Goal: Task Accomplishment & Management: Manage account settings

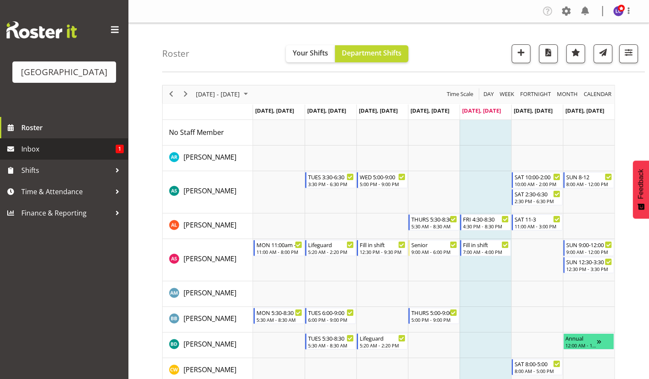
click at [98, 143] on span "Inbox" at bounding box center [68, 149] width 94 height 13
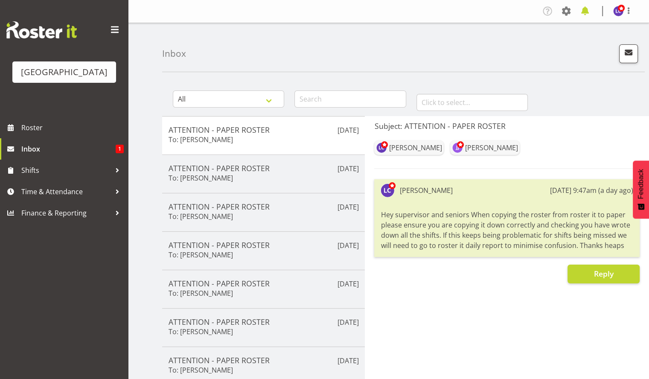
click at [588, 11] on span at bounding box center [585, 11] width 14 height 14
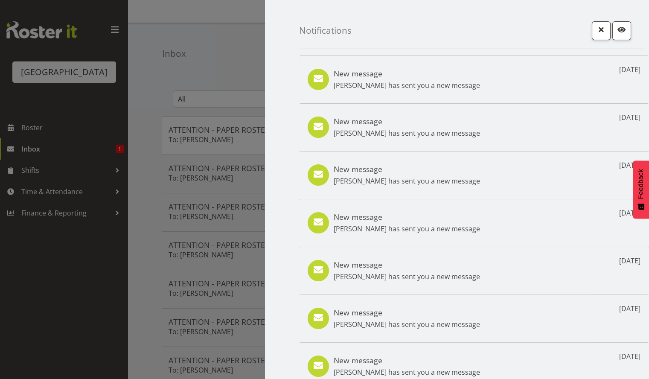
click at [160, 70] on div at bounding box center [324, 189] width 649 height 379
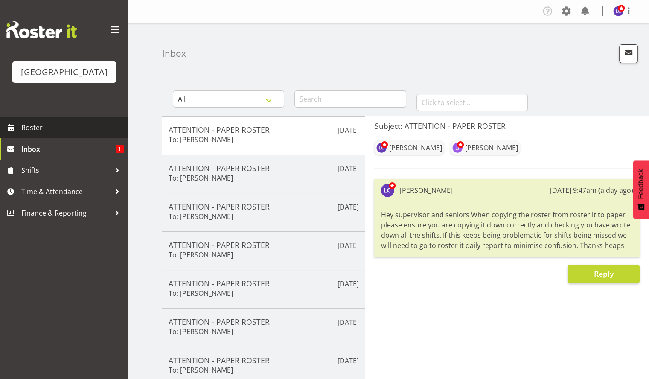
click at [65, 128] on span "Roster" at bounding box center [72, 127] width 102 height 13
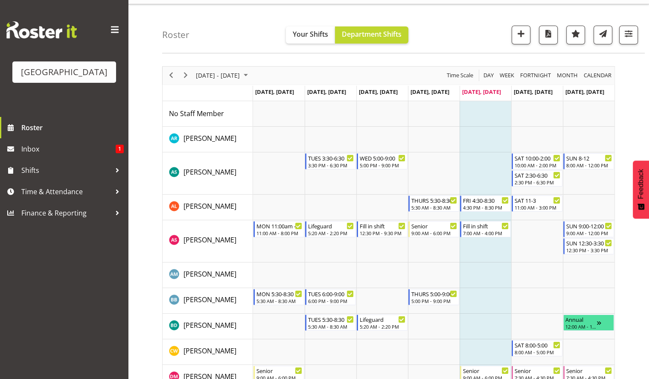
scroll to position [16, 0]
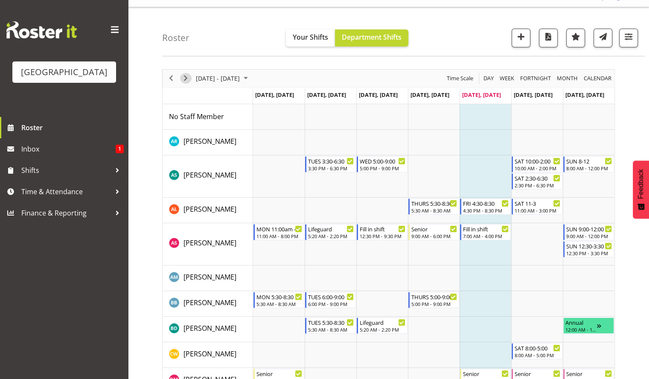
click at [188, 81] on span "Next" at bounding box center [185, 78] width 10 height 11
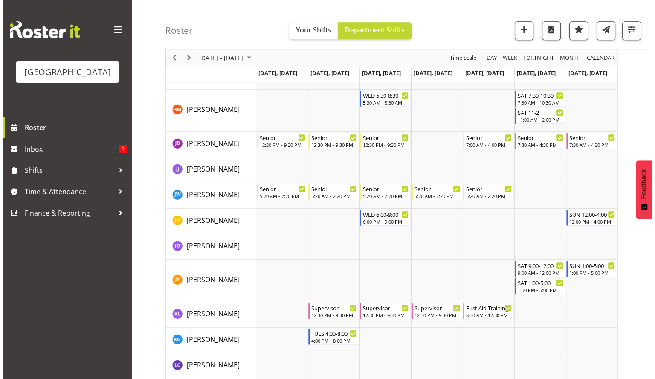
scroll to position [497, 0]
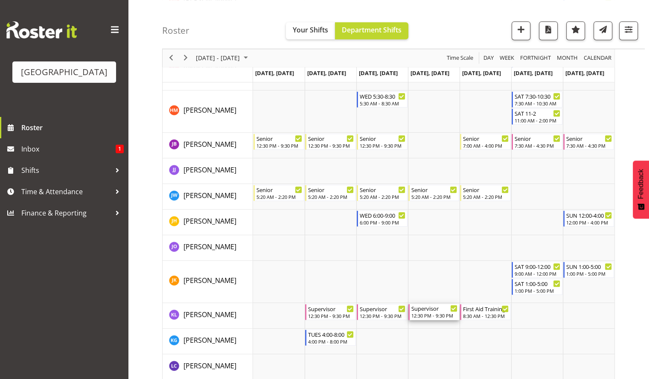
click at [427, 311] on div "Supervisor" at bounding box center [434, 308] width 46 height 9
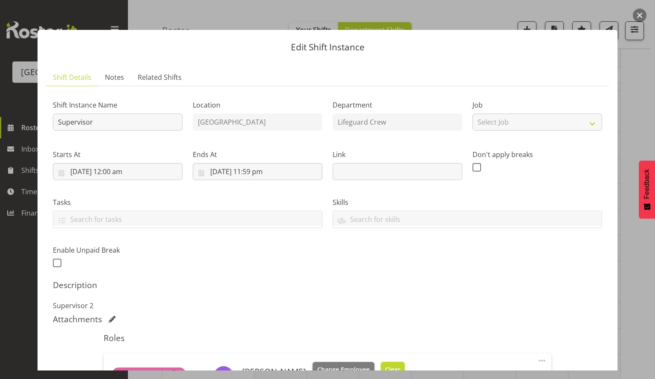
click at [385, 365] on span "Clear" at bounding box center [392, 369] width 15 height 9
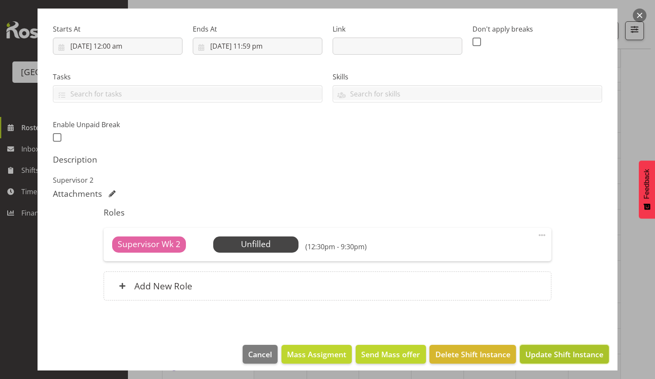
click at [558, 355] on span "Update Shift Instance" at bounding box center [565, 354] width 78 height 11
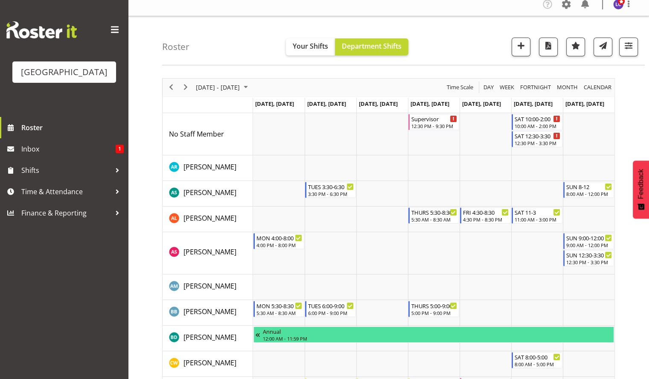
scroll to position [0, 0]
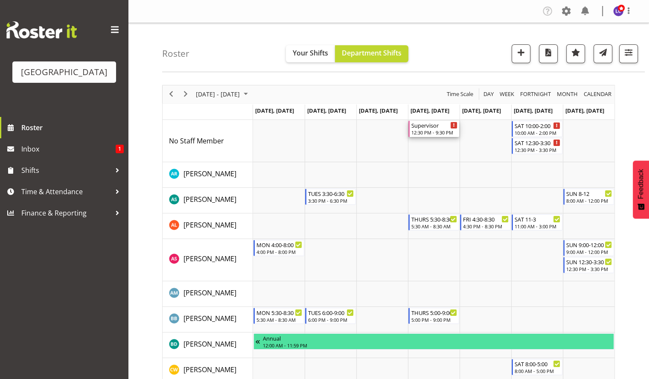
click at [430, 129] on div "12:30 PM - 9:30 PM" at bounding box center [434, 132] width 46 height 7
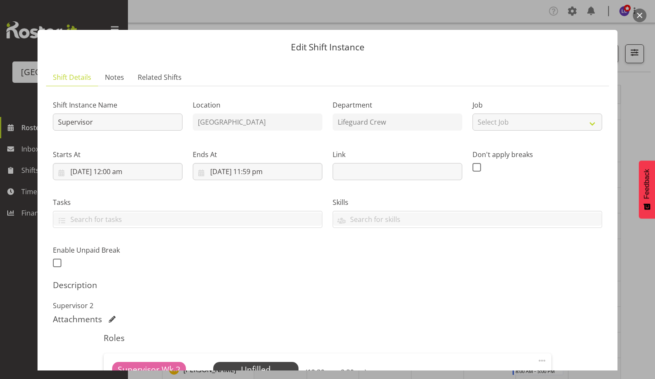
click at [642, 13] on button "button" at bounding box center [640, 16] width 14 height 14
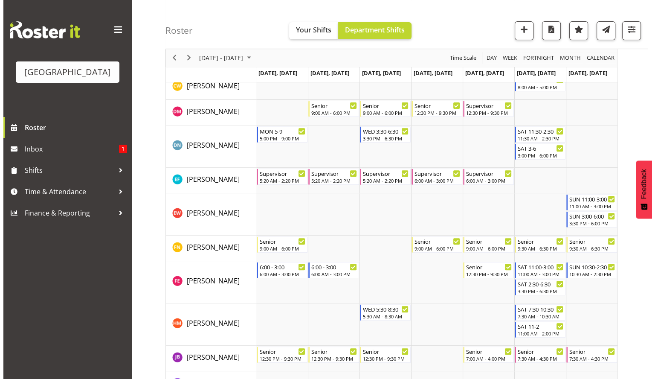
scroll to position [286, 0]
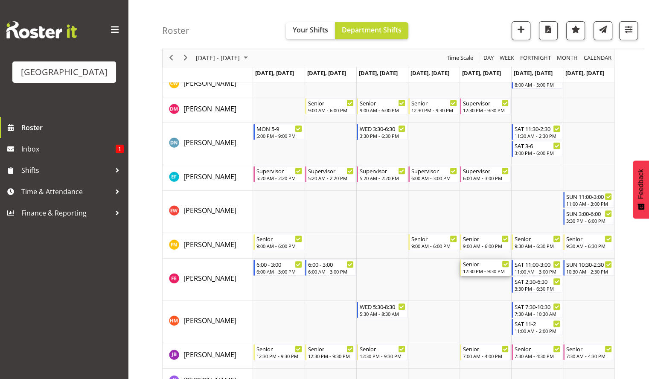
click at [477, 271] on div "12:30 PM - 9:30 PM" at bounding box center [486, 271] width 46 height 7
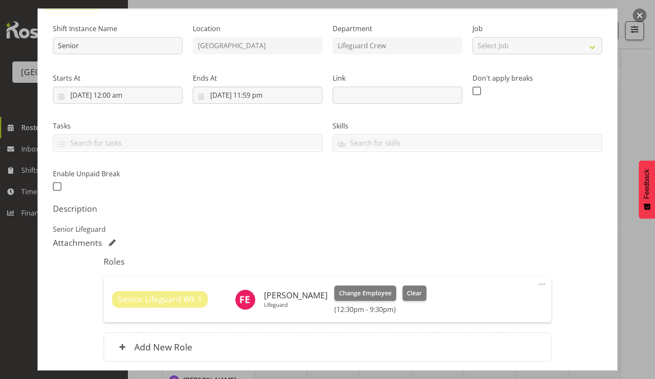
scroll to position [79, 0]
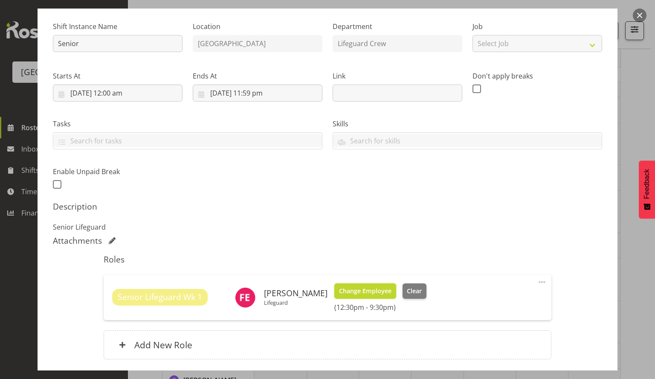
click at [365, 288] on span "Change Employee" at bounding box center [365, 290] width 52 height 9
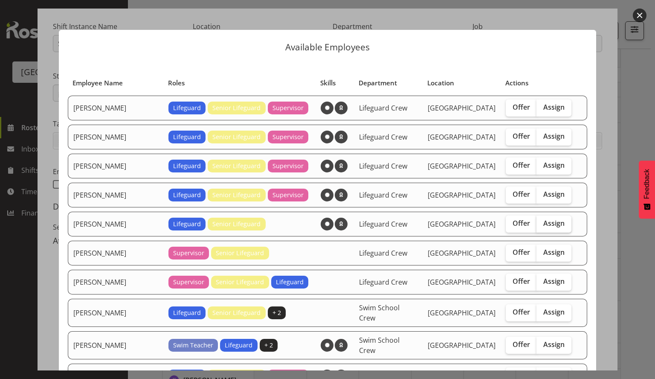
click at [544, 222] on span "Assign" at bounding box center [554, 223] width 21 height 9
click at [538, 222] on input "Assign" at bounding box center [540, 224] width 6 height 6
checkbox input "true"
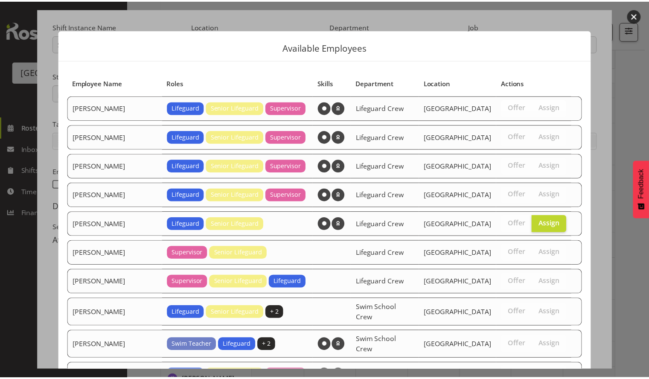
scroll to position [89, 0]
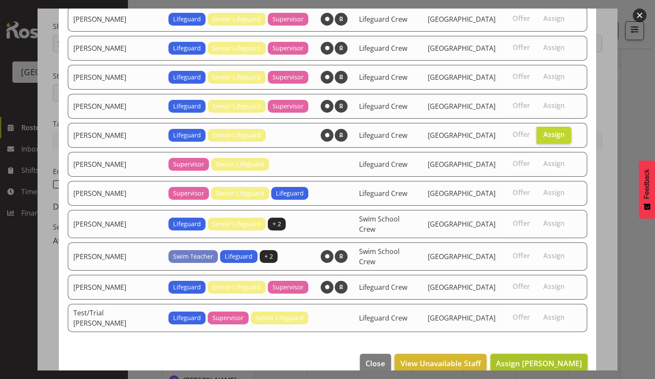
click at [520, 358] on span "Assign [PERSON_NAME]" at bounding box center [539, 363] width 86 height 10
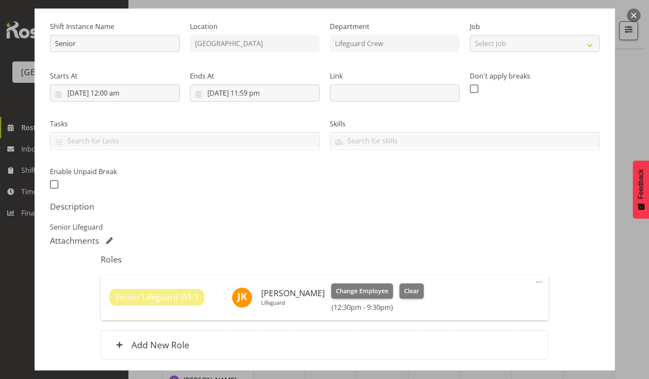
scroll to position [143, 0]
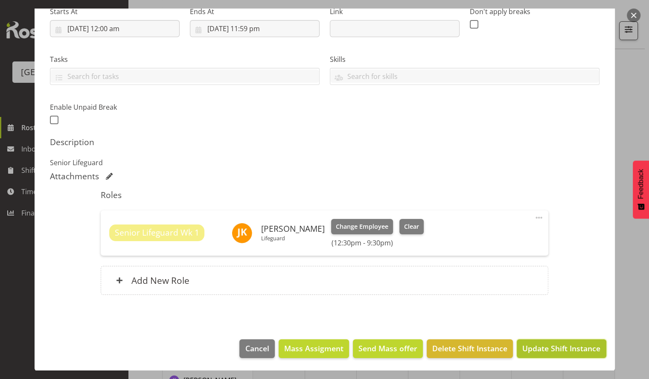
click at [555, 348] on span "Update Shift Instance" at bounding box center [561, 348] width 78 height 11
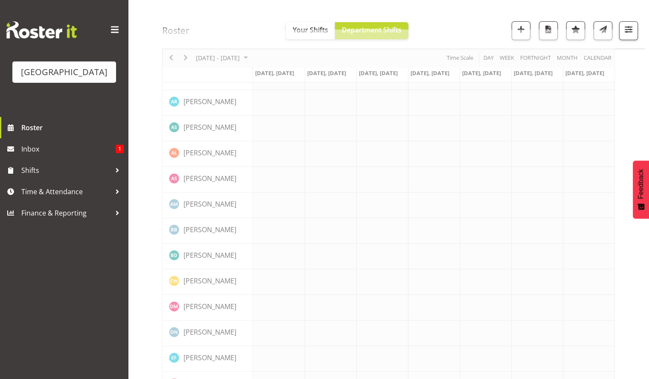
scroll to position [0, 0]
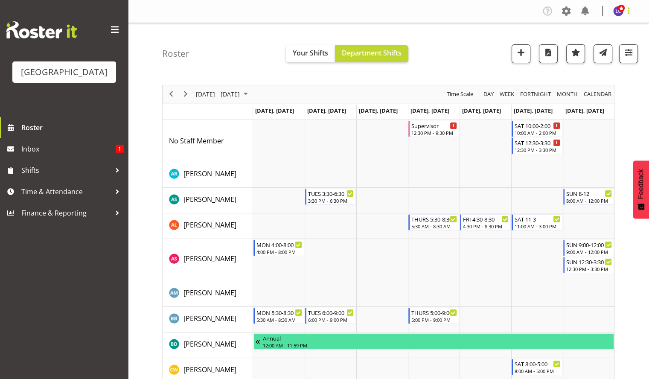
click at [626, 13] on span at bounding box center [628, 11] width 10 height 10
click at [566, 8] on span at bounding box center [566, 11] width 14 height 14
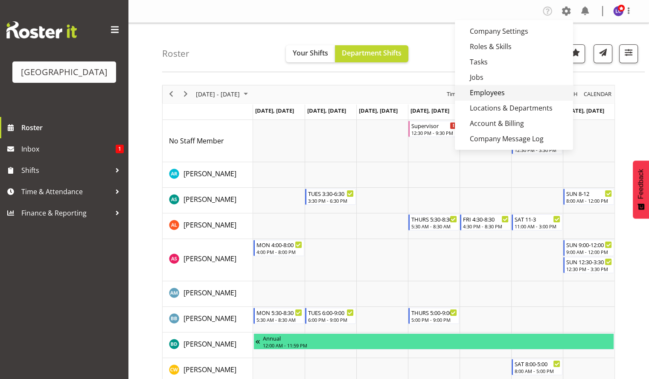
click at [526, 93] on link "Employees" at bounding box center [514, 92] width 118 height 15
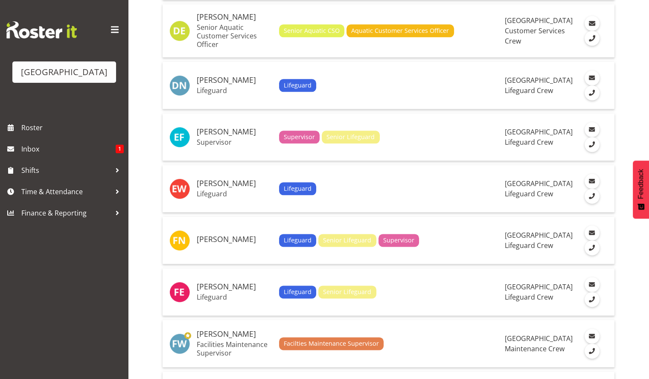
scroll to position [1020, 0]
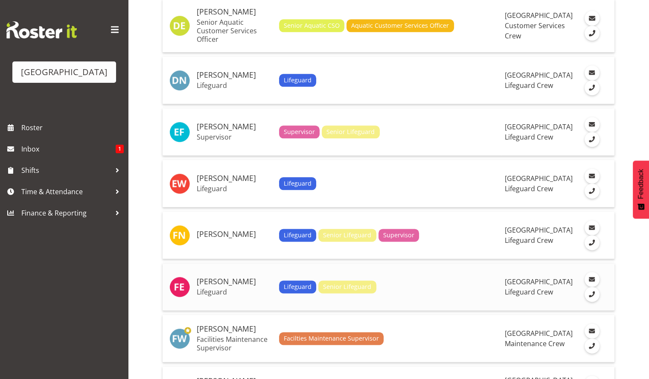
click at [225, 277] on h5 "[PERSON_NAME]" at bounding box center [235, 281] width 76 height 9
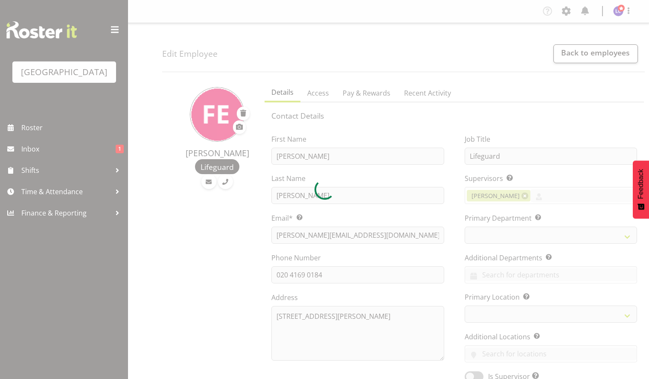
select select "TimelineWeek"
select select "114"
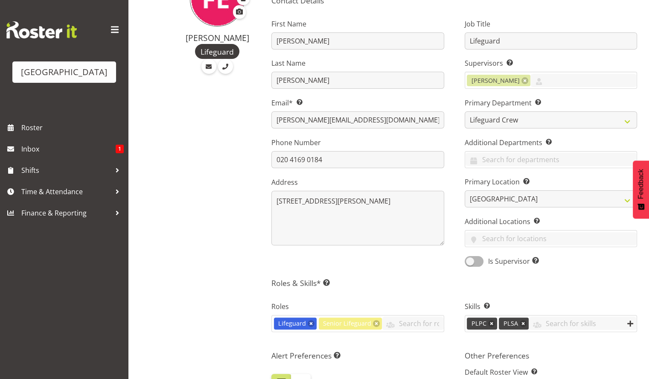
scroll to position [157, 0]
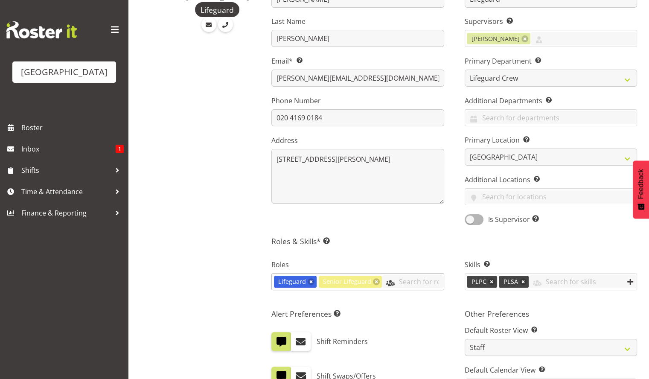
click at [414, 285] on input "text" at bounding box center [412, 281] width 61 height 13
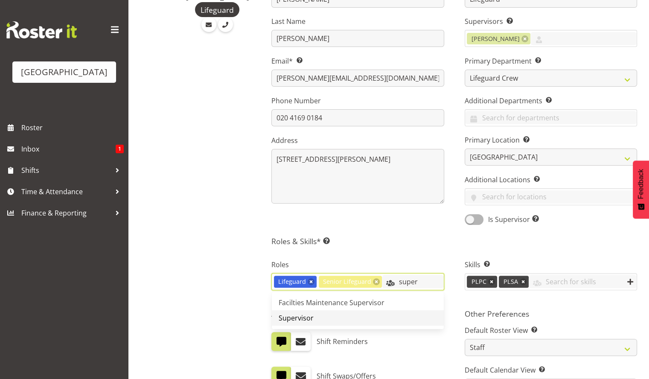
type input "super"
click at [394, 314] on link "Supervisor" at bounding box center [358, 317] width 172 height 15
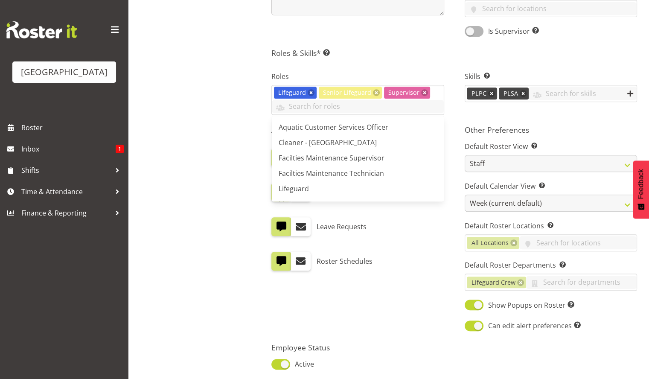
scroll to position [413, 0]
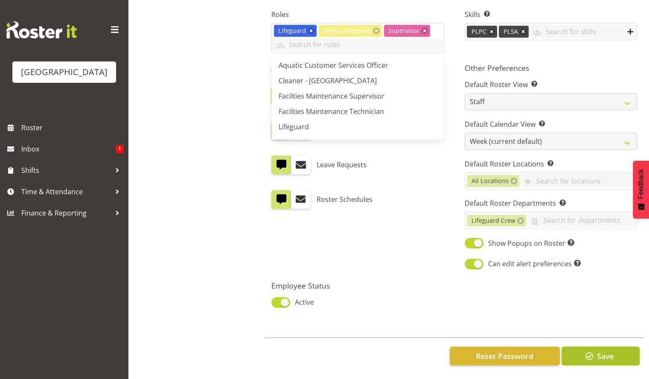
click at [602, 355] on button "Save" at bounding box center [600, 355] width 78 height 19
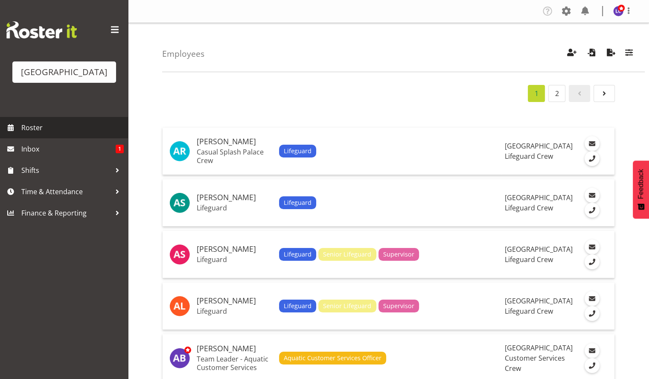
click at [29, 126] on span "Roster" at bounding box center [72, 127] width 102 height 13
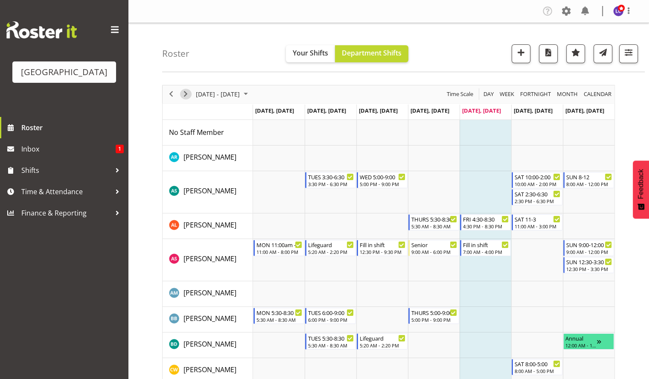
click at [186, 96] on span "Next" at bounding box center [185, 94] width 10 height 11
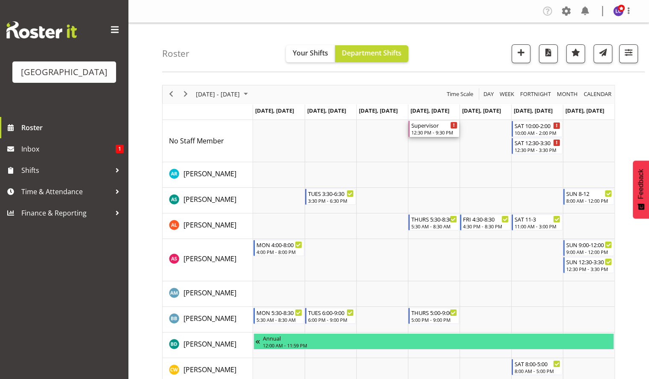
click at [440, 130] on div "12:30 PM - 9:30 PM" at bounding box center [434, 132] width 46 height 7
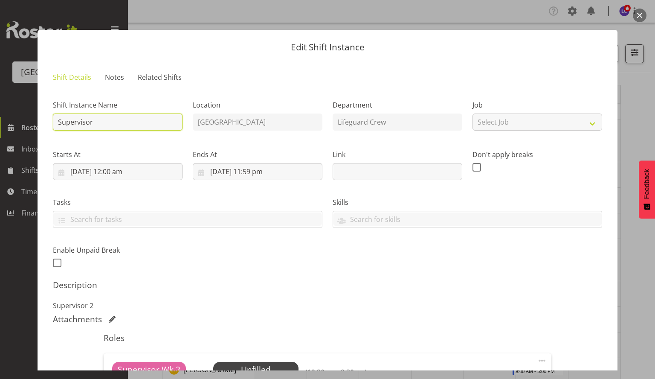
drag, startPoint x: 138, startPoint y: 118, endPoint x: 0, endPoint y: 147, distance: 141.3
click at [0, 147] on div "Edit Shift Instance Shift Details Notes Related Shifts Shift Instance Name Supe…" at bounding box center [327, 189] width 655 height 379
type input "Fill in shift"
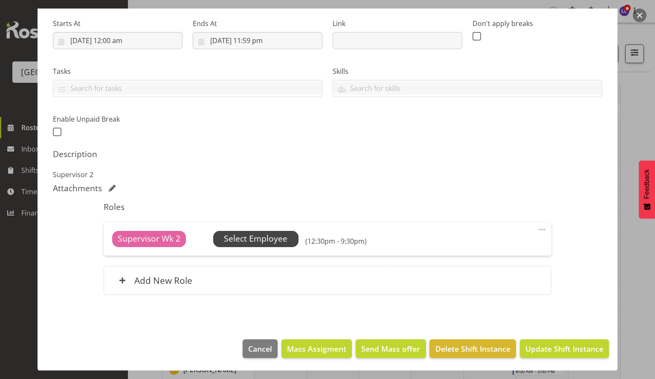
click at [273, 239] on span "Select Employee" at bounding box center [256, 239] width 64 height 12
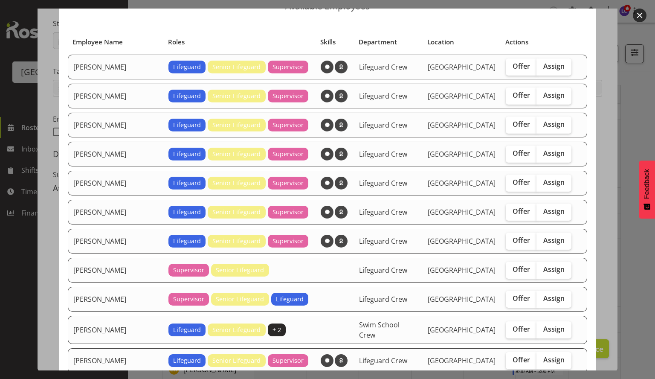
scroll to position [41, 0]
click at [544, 148] on span "Assign" at bounding box center [554, 152] width 21 height 9
click at [541, 150] on input "Assign" at bounding box center [540, 153] width 6 height 6
checkbox input "true"
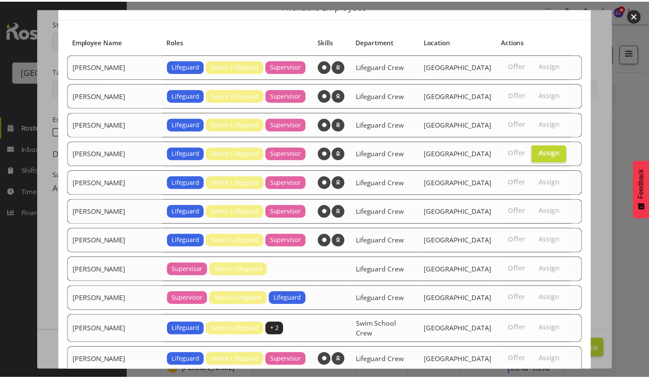
scroll to position [118, 0]
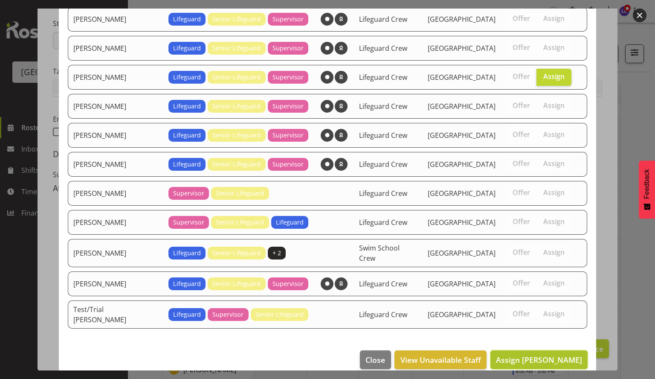
click at [544, 350] on button "Assign [PERSON_NAME]" at bounding box center [539, 359] width 97 height 19
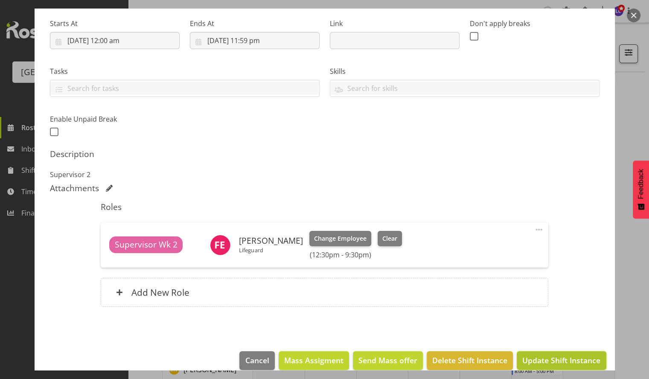
click at [547, 360] on span "Update Shift Instance" at bounding box center [561, 360] width 78 height 11
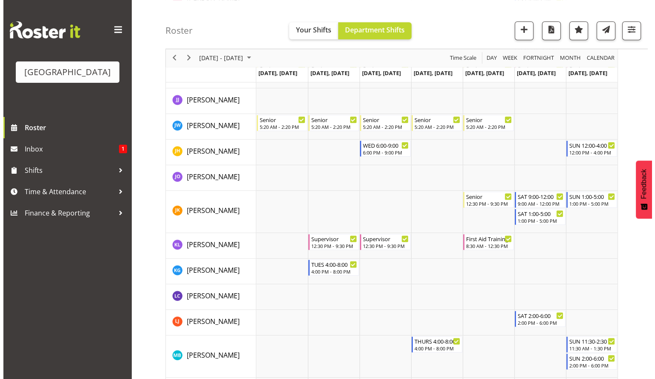
scroll to position [565, 0]
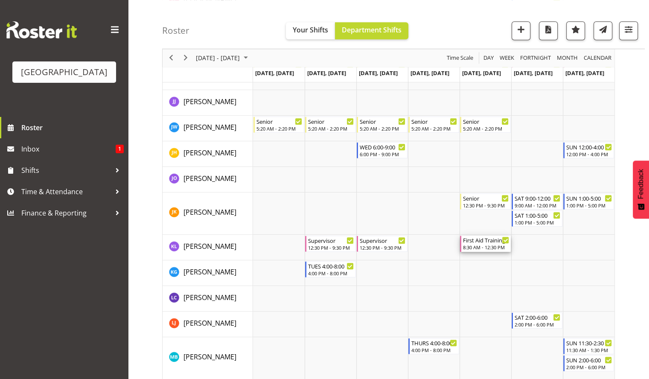
click at [485, 239] on div "First Aid Training" at bounding box center [486, 240] width 46 height 9
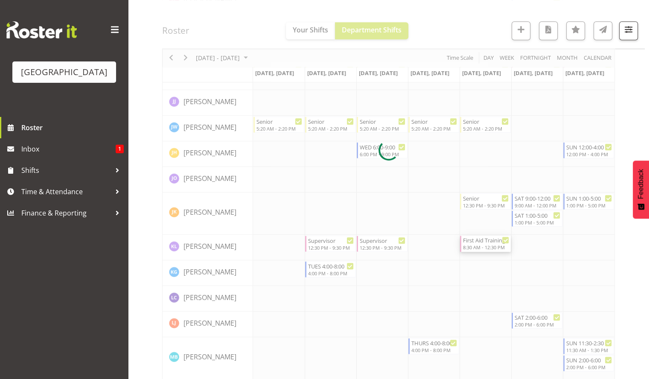
click at [485, 239] on div at bounding box center [388, 150] width 453 height 1260
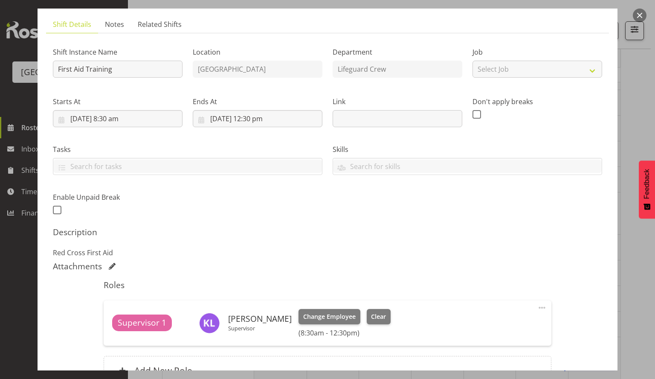
scroll to position [100, 0]
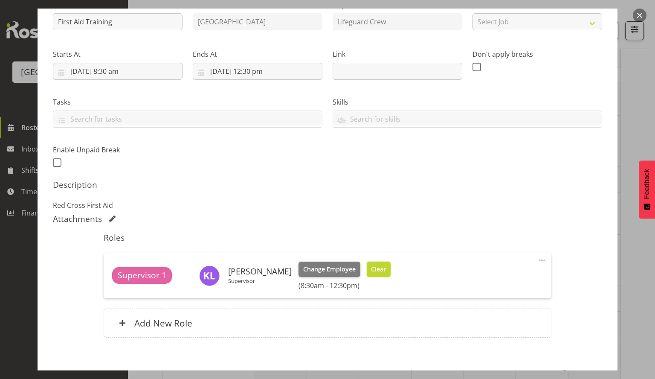
click at [374, 265] on span "Clear" at bounding box center [378, 269] width 15 height 9
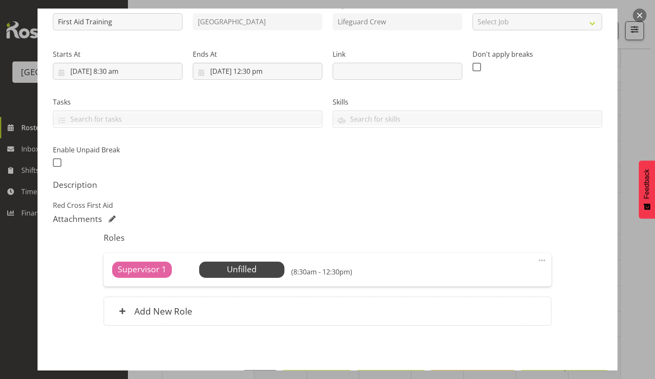
scroll to position [131, 0]
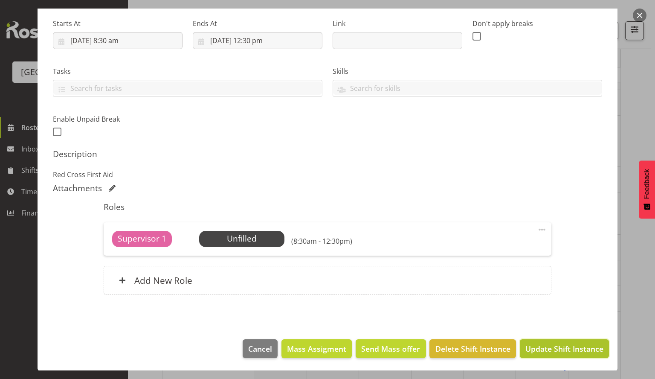
click at [564, 344] on span "Update Shift Instance" at bounding box center [565, 348] width 78 height 11
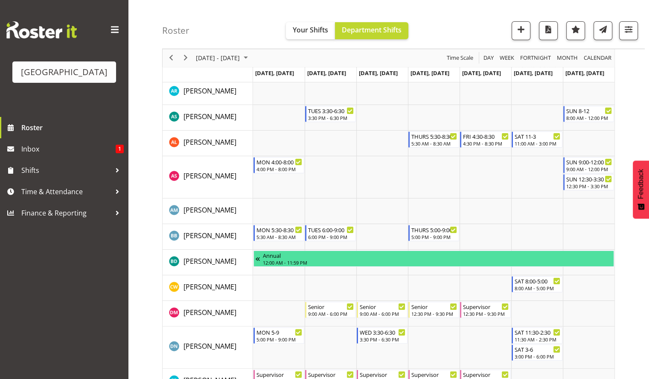
scroll to position [0, 0]
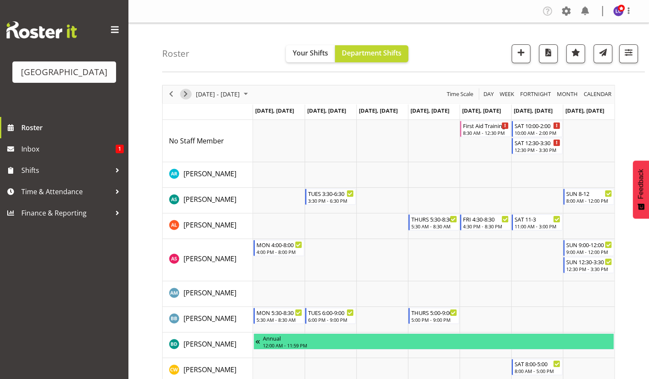
click at [186, 94] on span "Next" at bounding box center [185, 94] width 10 height 11
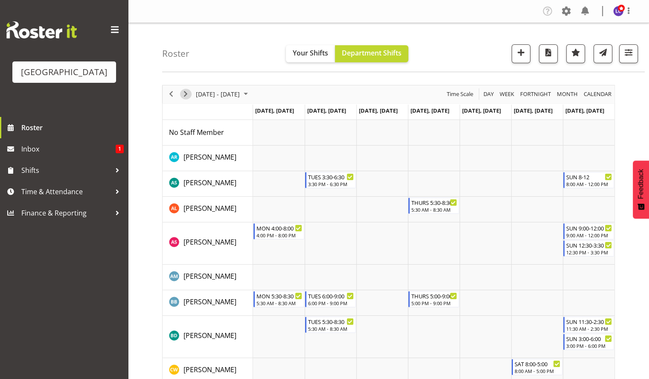
click at [184, 94] on span "Next" at bounding box center [185, 94] width 10 height 11
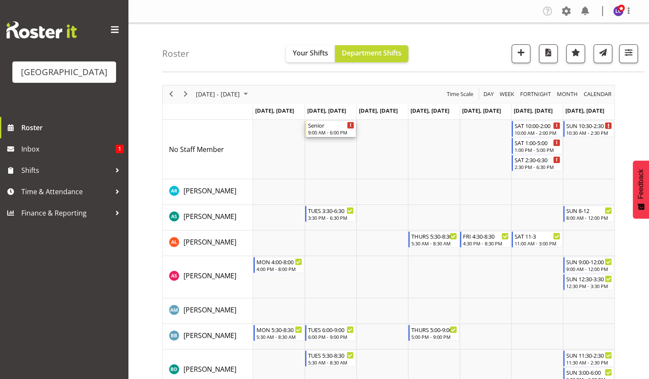
click at [318, 127] on div "Senior" at bounding box center [331, 125] width 46 height 9
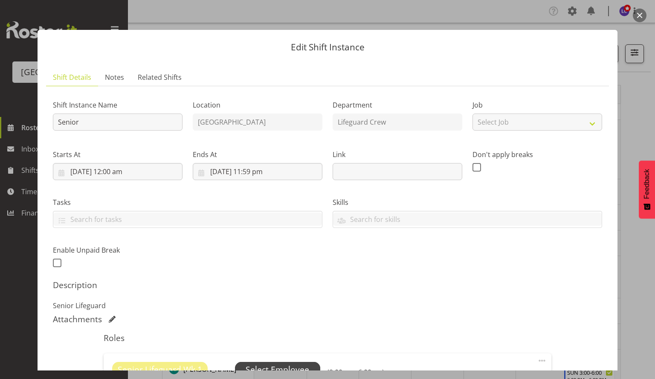
click at [294, 363] on span "Select Employee" at bounding box center [277, 370] width 85 height 16
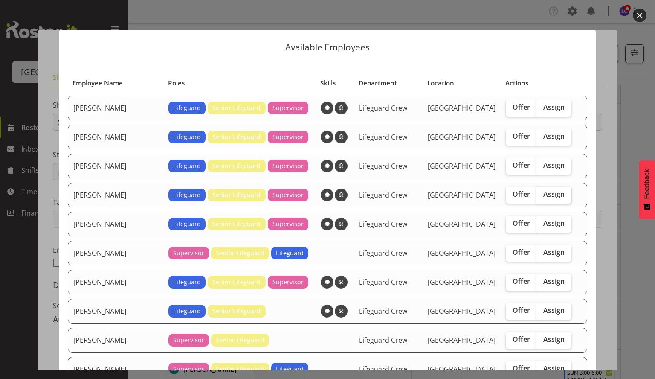
click at [544, 192] on span "Assign" at bounding box center [554, 194] width 21 height 9
click at [540, 192] on input "Assign" at bounding box center [540, 195] width 6 height 6
checkbox input "true"
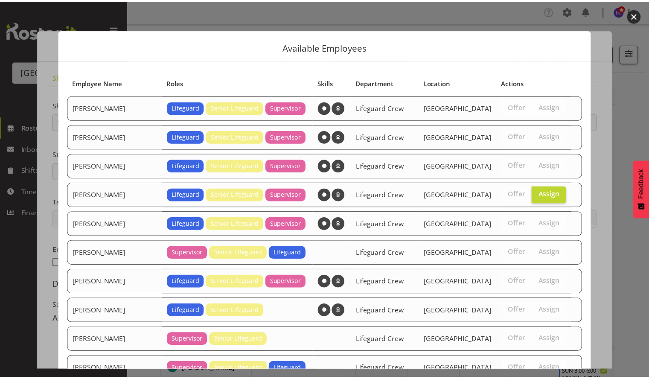
scroll to position [146, 0]
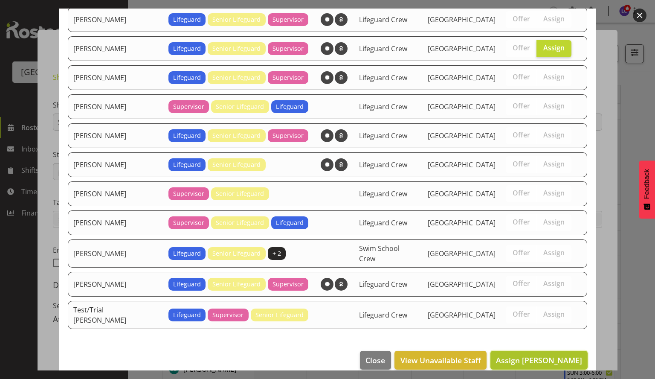
click at [549, 355] on span "Assign [PERSON_NAME]" at bounding box center [539, 360] width 86 height 10
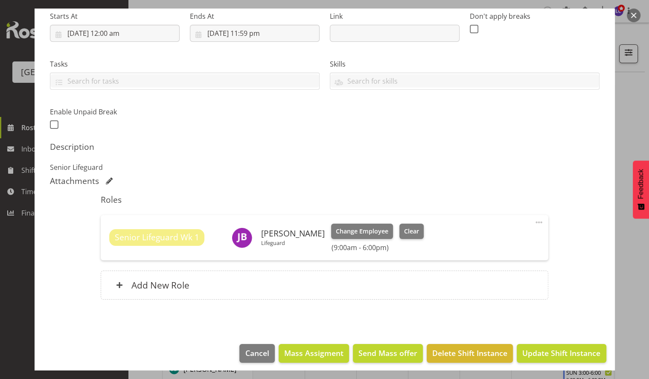
scroll to position [143, 0]
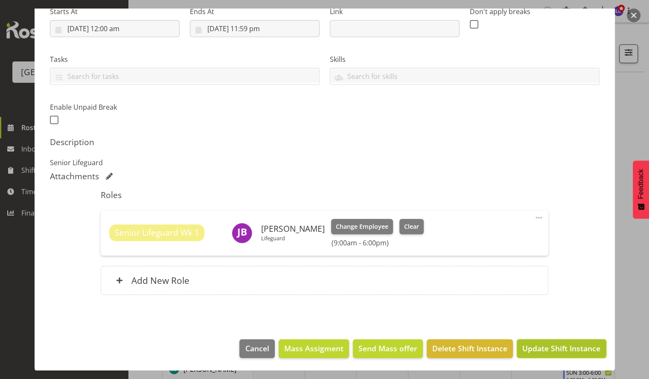
click at [555, 350] on span "Update Shift Instance" at bounding box center [561, 348] width 78 height 11
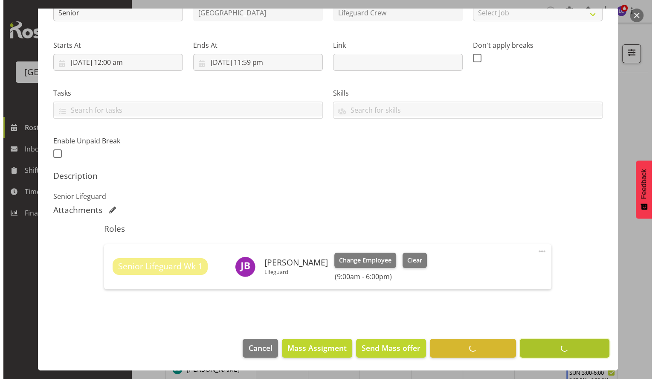
scroll to position [109, 0]
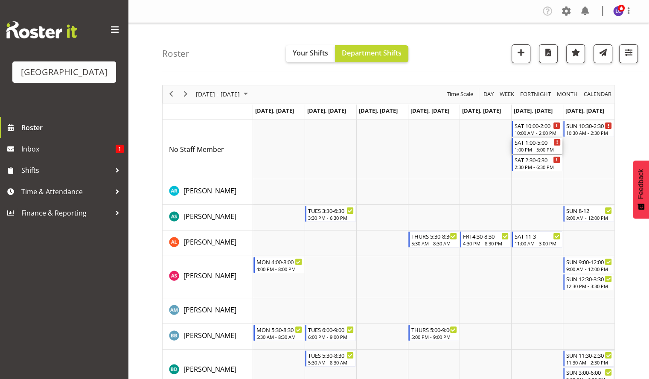
click at [537, 147] on div "1:00 PM - 5:00 PM" at bounding box center [538, 149] width 46 height 7
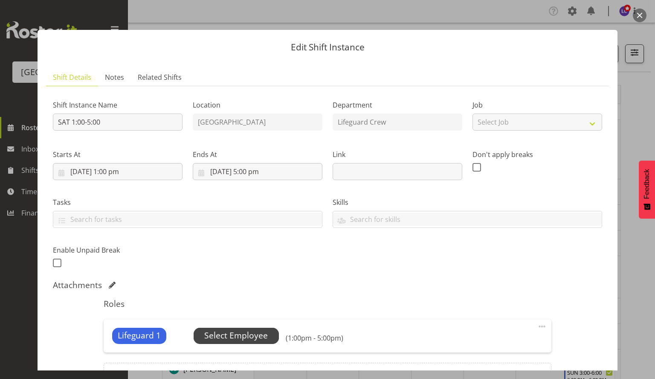
click at [256, 335] on span "Select Employee" at bounding box center [236, 335] width 64 height 12
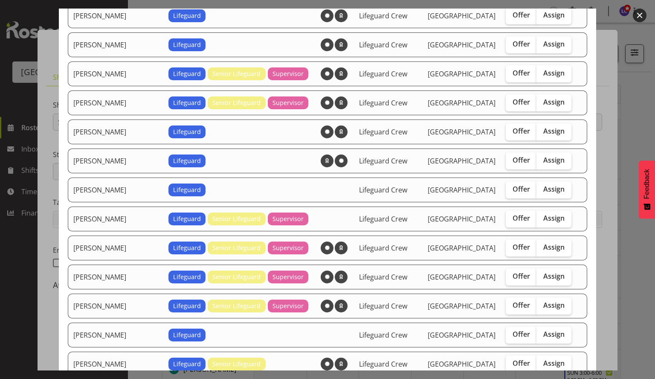
scroll to position [94, 0]
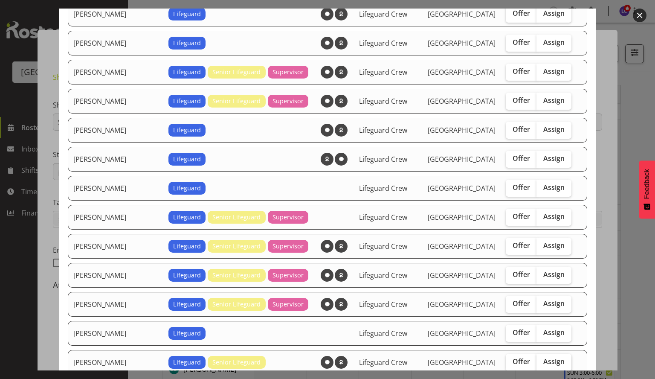
click at [544, 358] on span "Assign" at bounding box center [554, 361] width 21 height 9
click at [537, 359] on input "Assign" at bounding box center [540, 362] width 6 height 6
checkbox input "true"
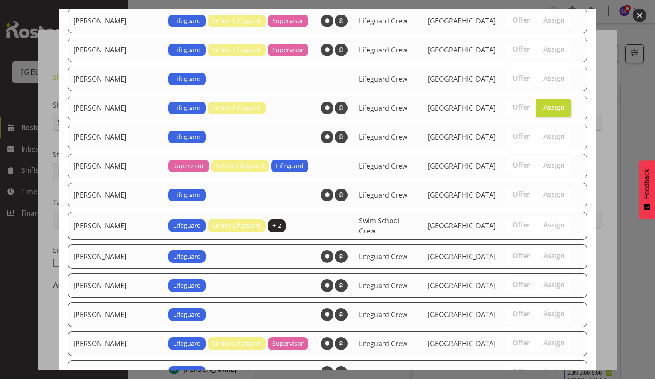
scroll to position [490, 0]
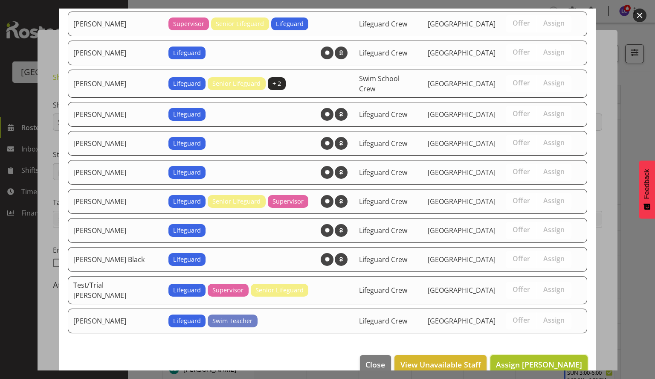
click at [558, 359] on span "Assign [PERSON_NAME]" at bounding box center [539, 364] width 86 height 10
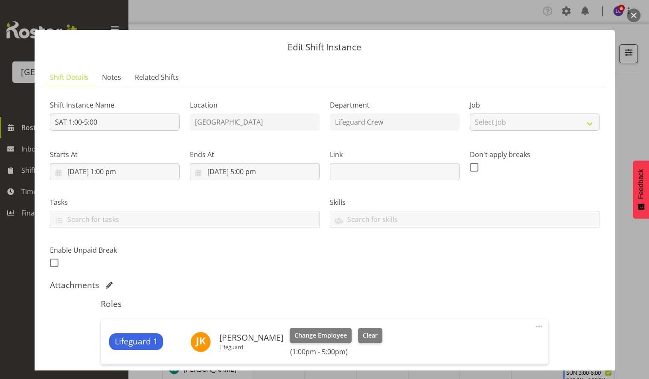
click at [623, 275] on div at bounding box center [324, 189] width 649 height 379
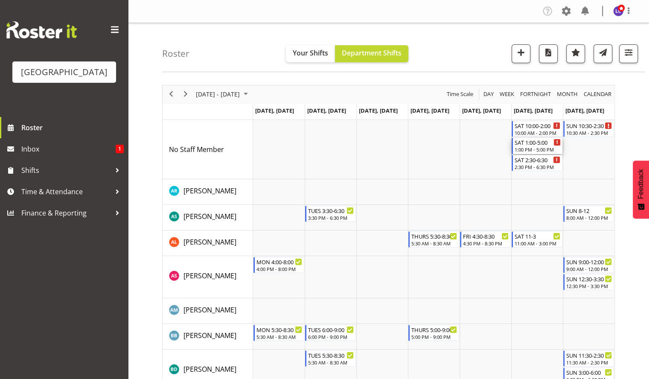
click at [529, 146] on div "1:00 PM - 5:00 PM" at bounding box center [538, 149] width 46 height 7
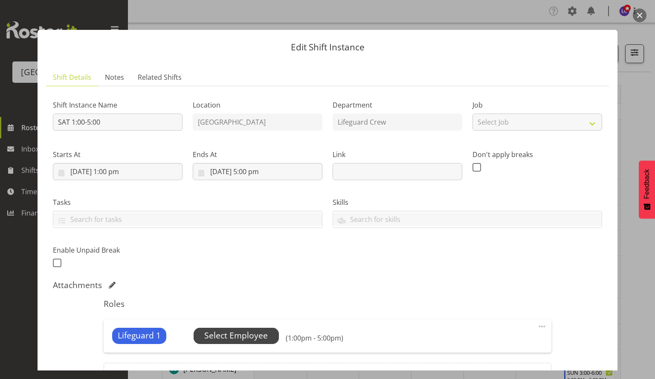
click at [253, 334] on span "Select Employee" at bounding box center [236, 335] width 64 height 12
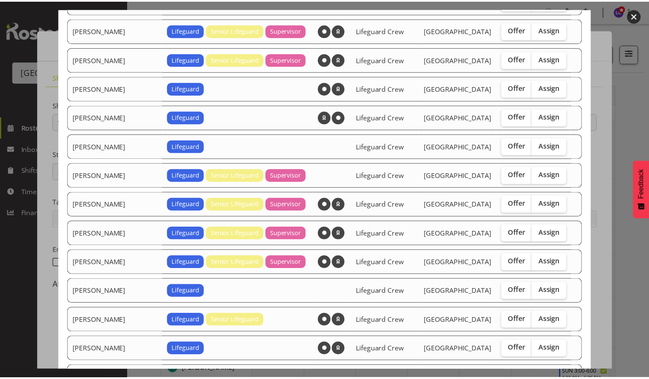
scroll to position [141, 0]
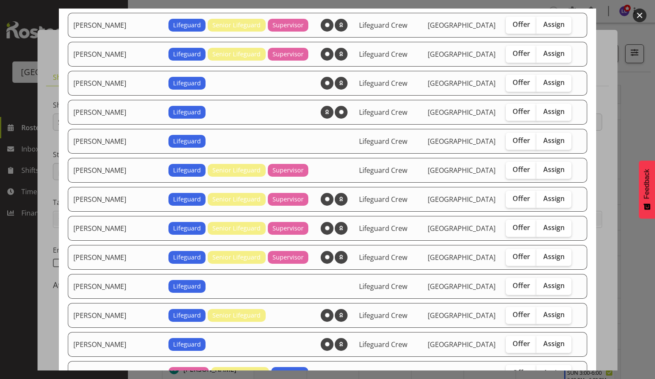
click at [614, 181] on div at bounding box center [327, 189] width 655 height 379
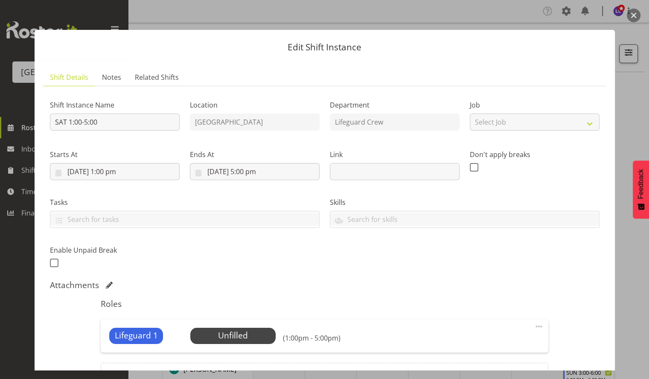
click at [633, 232] on div at bounding box center [324, 189] width 649 height 379
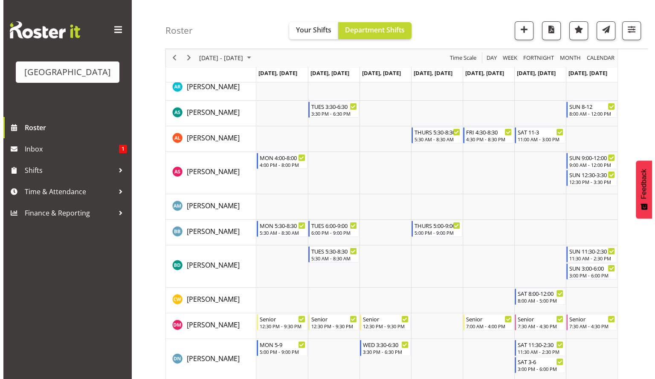
scroll to position [0, 0]
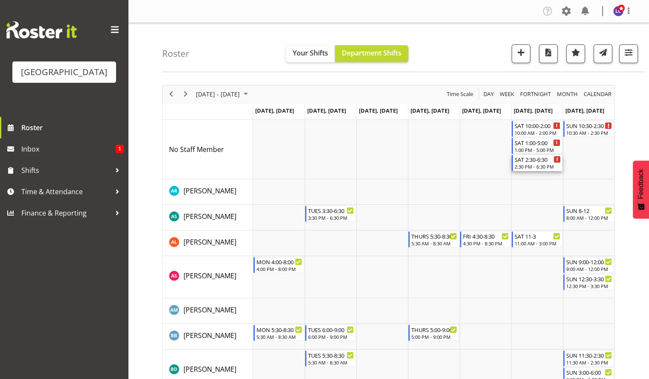
click at [543, 161] on div "SAT 2:30-6:30" at bounding box center [538, 159] width 46 height 9
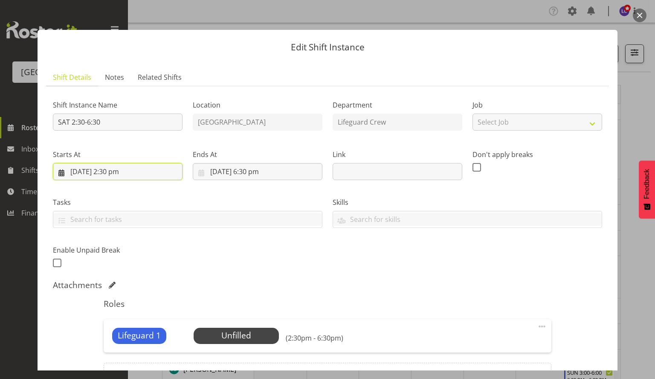
click at [132, 173] on input "[DATE] 2:30 pm" at bounding box center [118, 171] width 130 height 17
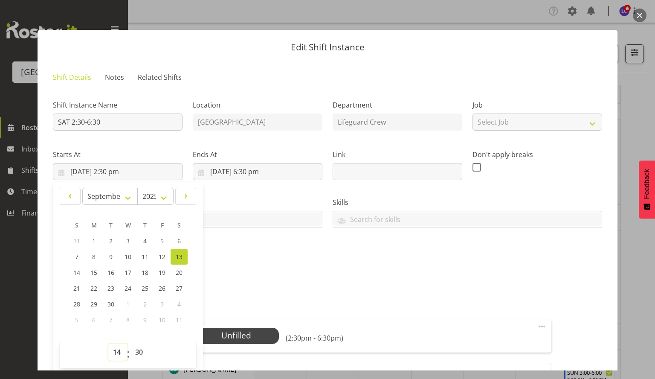
click at [112, 358] on select "00 01 02 03 04 05 06 07 08 09 10 11 12 13 14 15 16 17 18 19 20 21 22 23" at bounding box center [117, 351] width 19 height 17
select select "15"
click at [108, 343] on select "00 01 02 03 04 05 06 07 08 09 10 11 12 13 14 15 16 17 18 19 20 21 22 23" at bounding box center [117, 351] width 19 height 17
type input "[DATE] 3:30 pm"
click at [304, 242] on div "Shift Instance Name SAT 2:30-6:30 Location [GEOGRAPHIC_DATA] Department Lifegua…" at bounding box center [328, 181] width 560 height 187
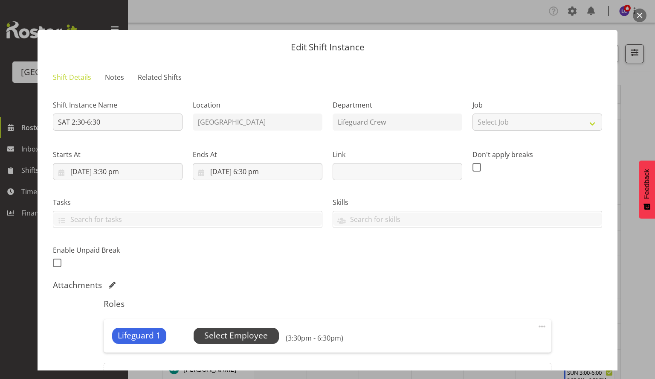
click at [261, 331] on span "Select Employee" at bounding box center [236, 335] width 64 height 12
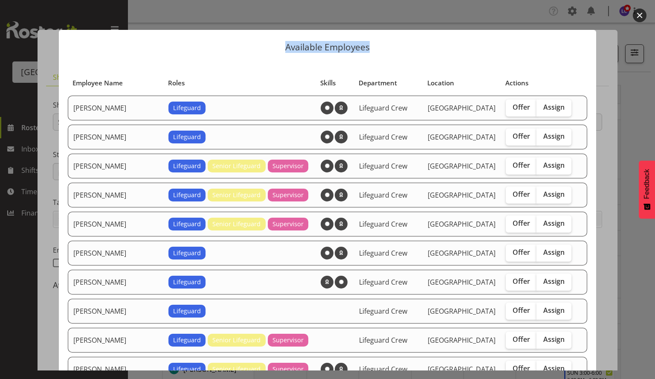
drag, startPoint x: 598, startPoint y: 125, endPoint x: 612, endPoint y: 171, distance: 48.3
click at [612, 171] on div "Available Employees Employee Name Roles Skills Department Location Actions [PER…" at bounding box center [327, 189] width 655 height 379
click at [544, 364] on span "Assign" at bounding box center [554, 368] width 21 height 9
click at [538, 366] on input "Assign" at bounding box center [540, 369] width 6 height 6
checkbox input "true"
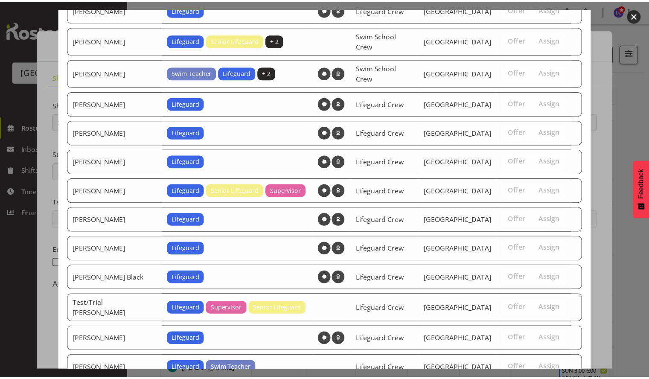
scroll to position [662, 0]
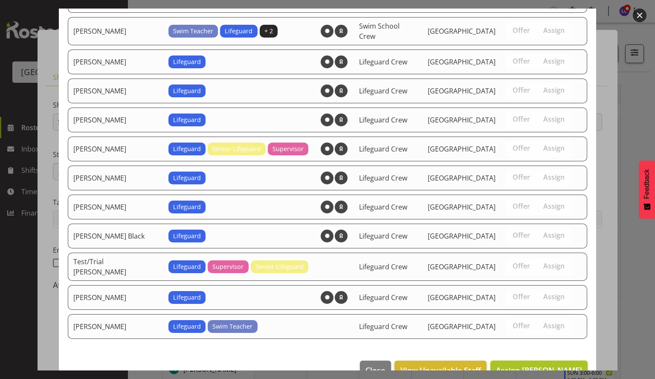
click at [542, 365] on span "Assign [PERSON_NAME]" at bounding box center [539, 370] width 86 height 10
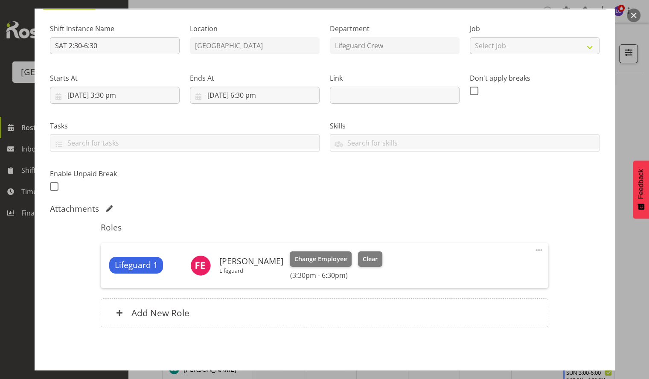
scroll to position [109, 0]
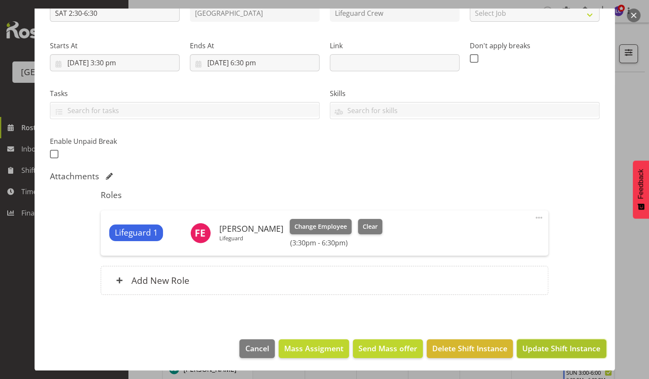
click at [582, 346] on span "Update Shift Instance" at bounding box center [561, 348] width 78 height 11
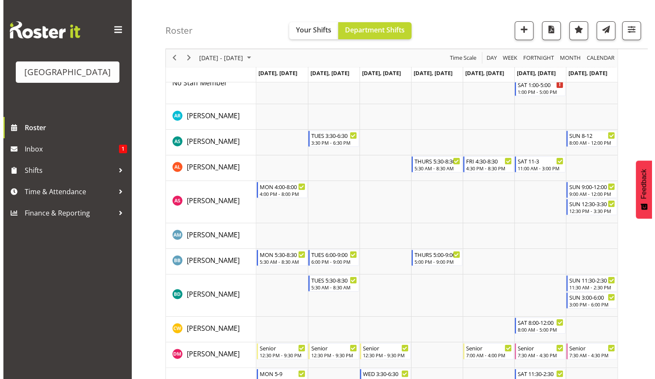
scroll to position [0, 0]
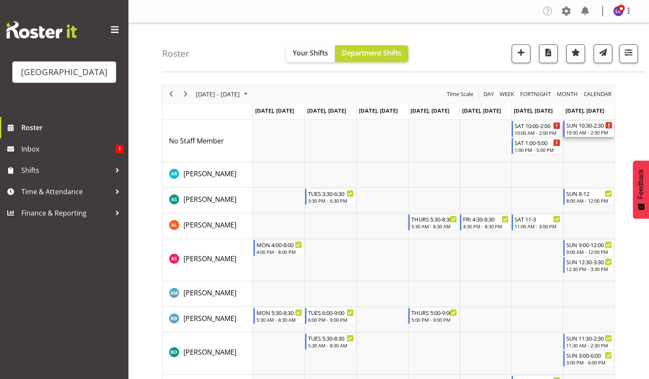
click at [590, 127] on div "SUN 10:30-2:30" at bounding box center [589, 125] width 46 height 9
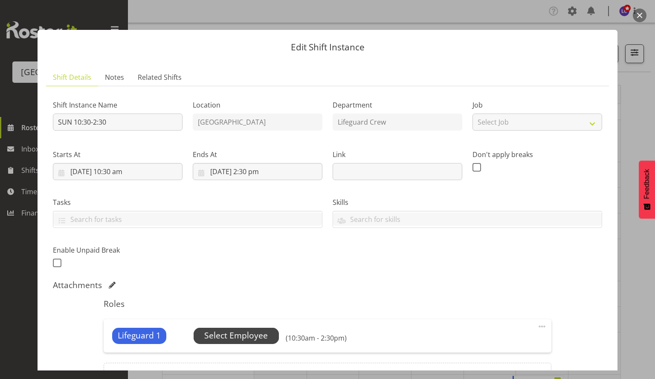
click at [244, 340] on span "Select Employee" at bounding box center [236, 335] width 64 height 12
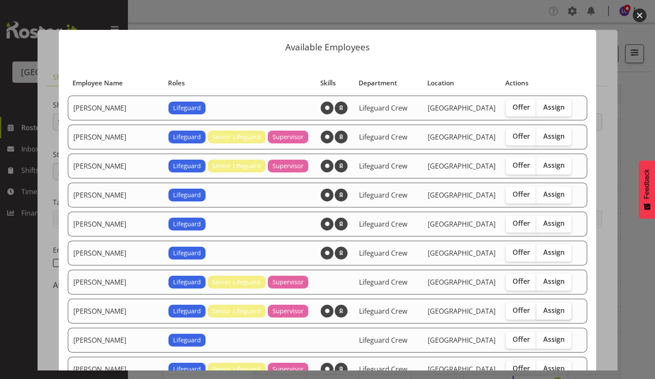
click at [553, 306] on span "Assign" at bounding box center [554, 310] width 21 height 9
click at [542, 308] on input "Assign" at bounding box center [540, 311] width 6 height 6
checkbox input "true"
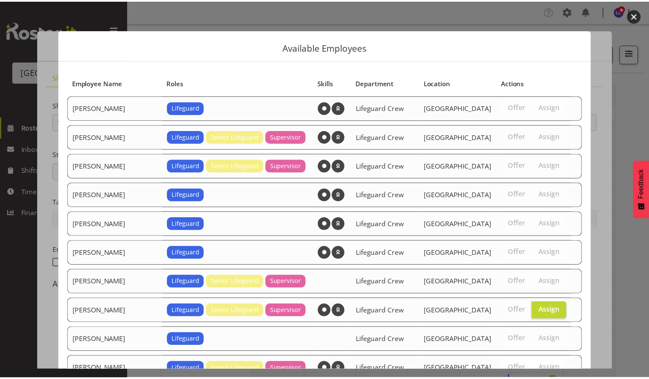
scroll to position [519, 0]
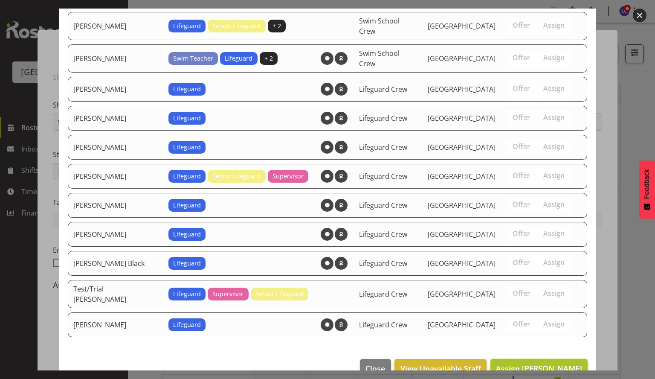
click at [518, 363] on span "Assign [PERSON_NAME]" at bounding box center [539, 368] width 86 height 10
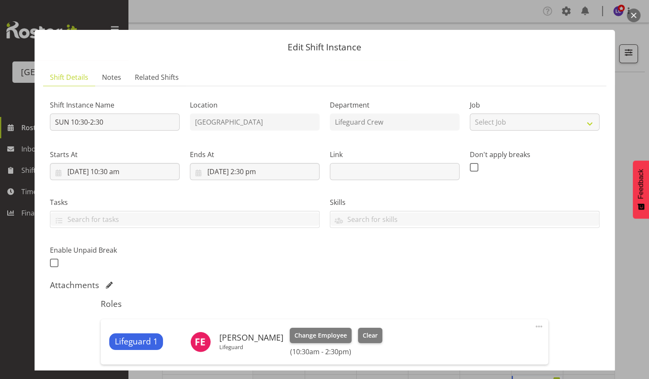
scroll to position [109, 0]
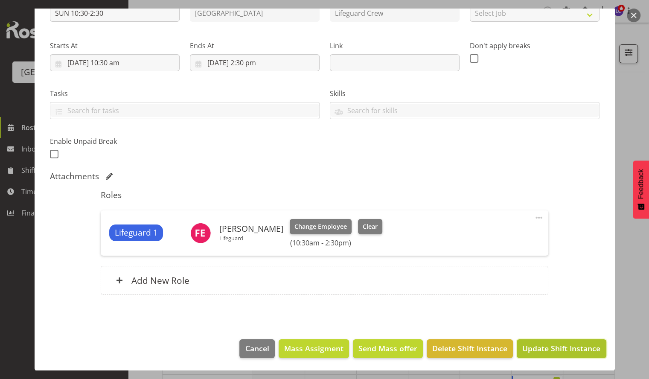
click at [565, 346] on span "Update Shift Instance" at bounding box center [561, 348] width 78 height 11
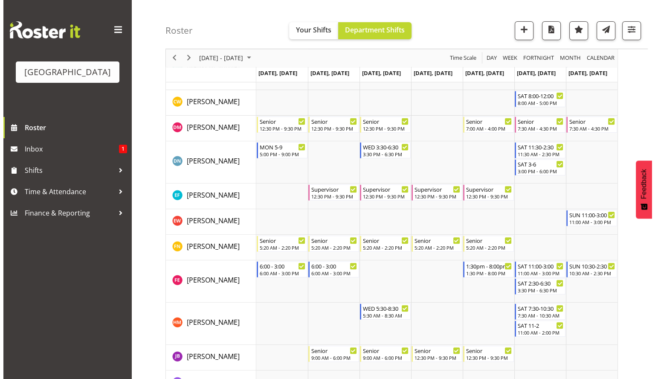
scroll to position [0, 0]
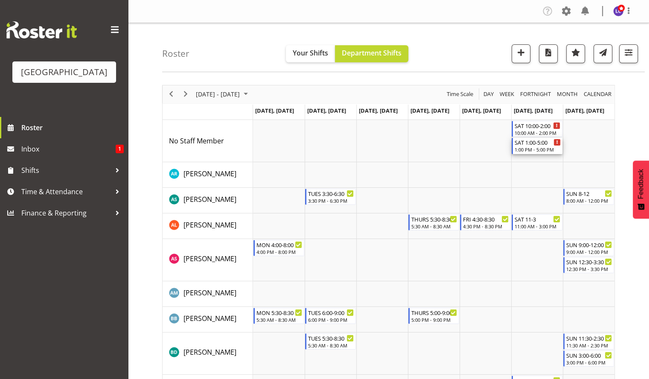
click at [535, 147] on div "1:00 PM - 5:00 PM" at bounding box center [538, 149] width 46 height 7
click at [0, 0] on div at bounding box center [0, 0] width 0 height 0
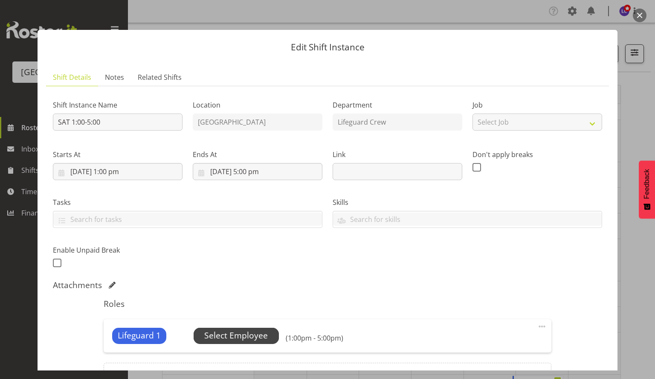
click at [253, 334] on span "Select Employee" at bounding box center [236, 335] width 64 height 12
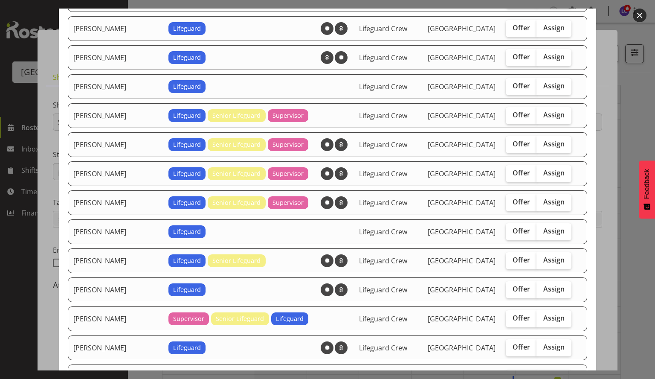
scroll to position [198, 0]
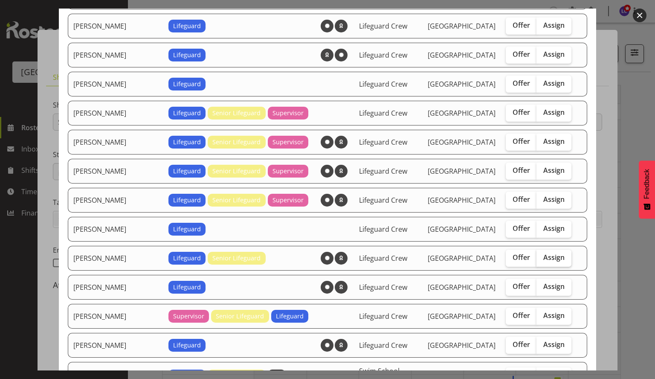
click at [548, 253] on span "Assign" at bounding box center [554, 257] width 21 height 9
click at [542, 255] on input "Assign" at bounding box center [540, 258] width 6 height 6
checkbox input "true"
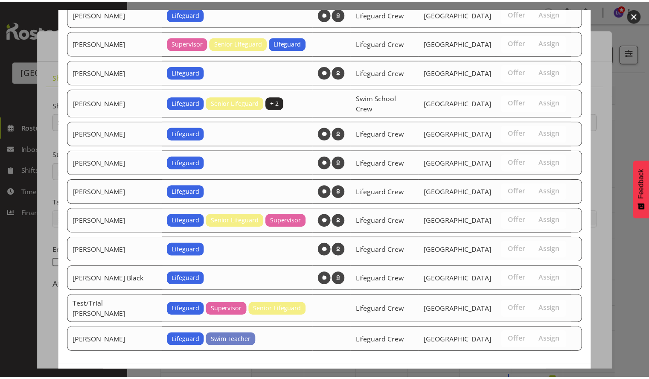
scroll to position [490, 0]
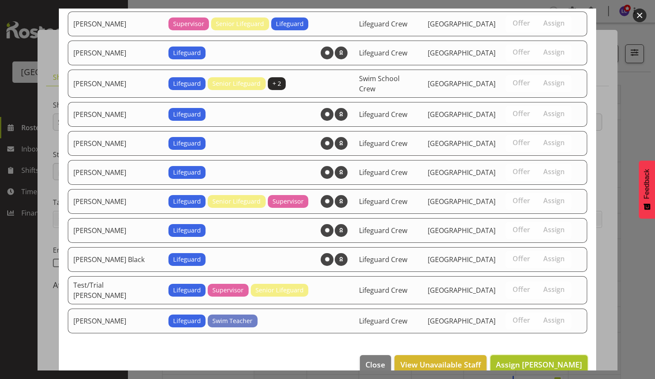
click at [560, 359] on span "Assign [PERSON_NAME]" at bounding box center [539, 364] width 86 height 10
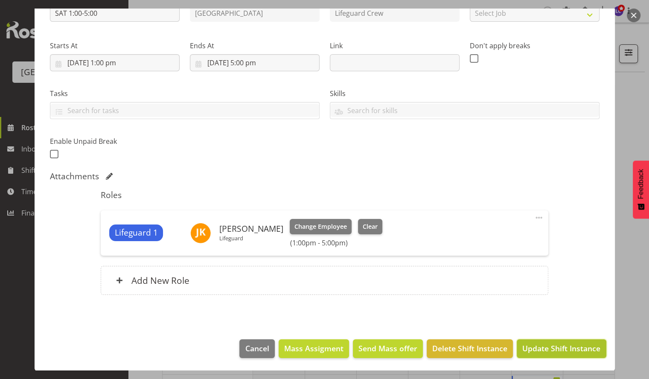
click at [564, 351] on span "Update Shift Instance" at bounding box center [561, 348] width 78 height 11
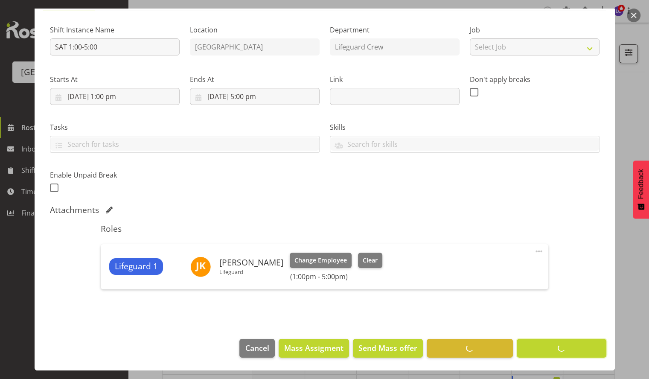
scroll to position [75, 0]
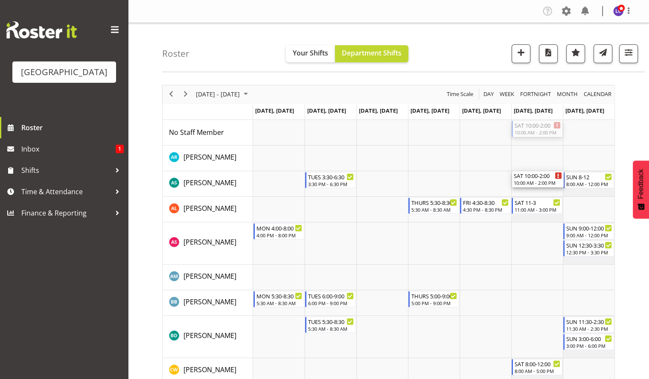
drag, startPoint x: 535, startPoint y: 128, endPoint x: 533, endPoint y: 181, distance: 52.5
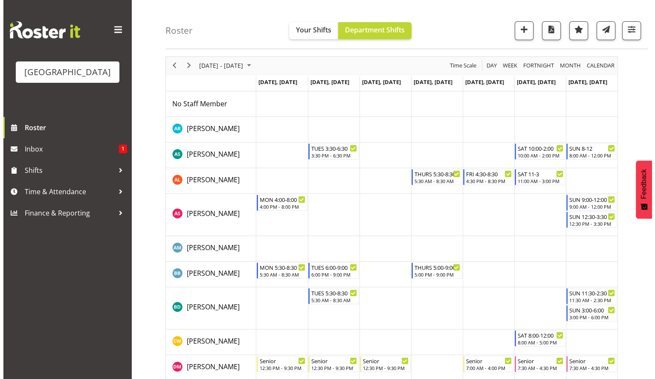
scroll to position [0, 0]
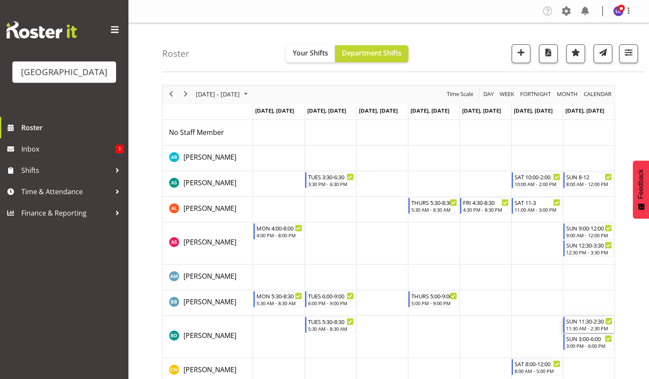
click at [586, 321] on div "SUN 11:30-2:30" at bounding box center [589, 321] width 46 height 9
click at [0, 0] on div at bounding box center [0, 0] width 0 height 0
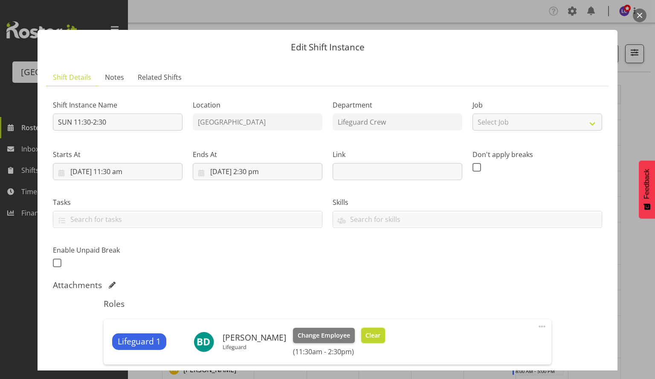
click at [366, 335] on span "Clear" at bounding box center [373, 335] width 15 height 9
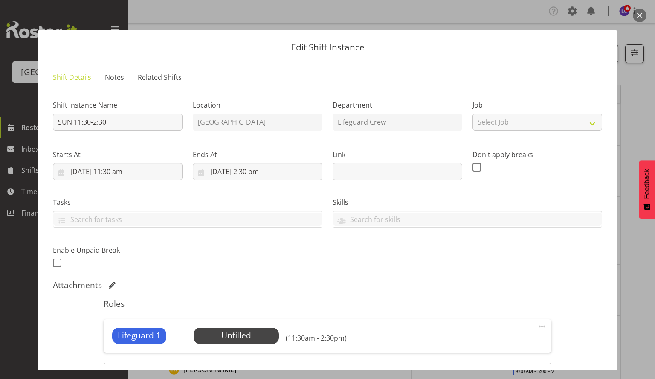
scroll to position [97, 0]
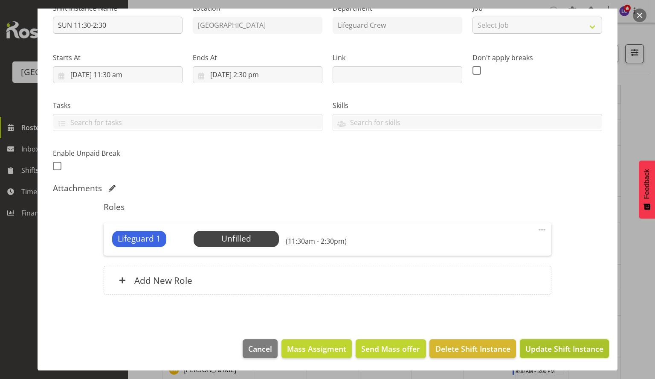
click at [560, 344] on span "Update Shift Instance" at bounding box center [565, 348] width 78 height 11
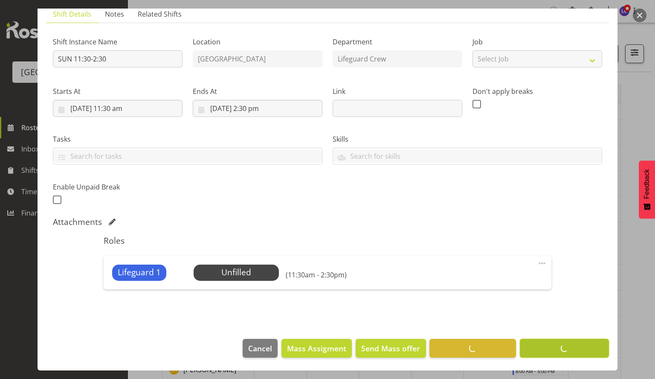
scroll to position [63, 0]
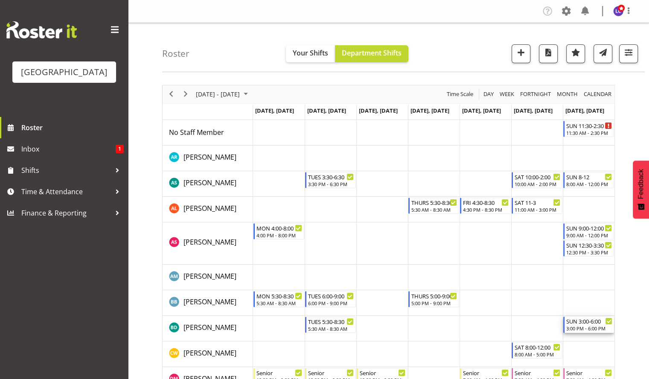
click at [596, 321] on div "SUN 3:00-6:00" at bounding box center [589, 321] width 46 height 9
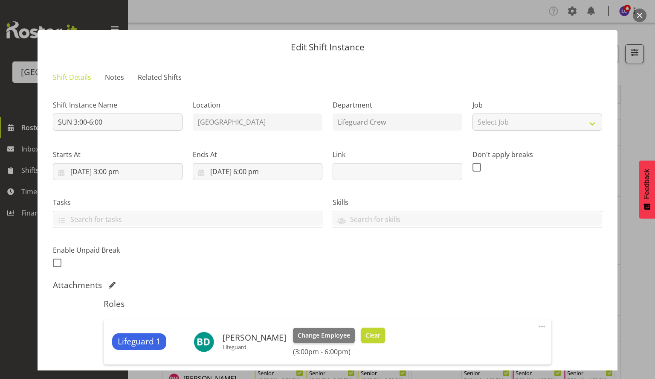
click at [374, 329] on button "Clear" at bounding box center [373, 335] width 24 height 15
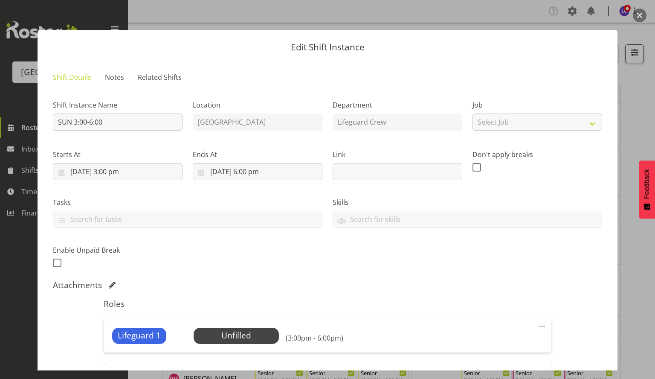
scroll to position [97, 0]
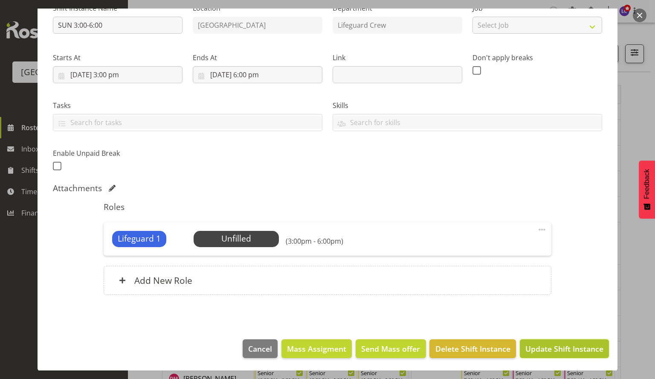
click at [556, 352] on span "Update Shift Instance" at bounding box center [565, 348] width 78 height 11
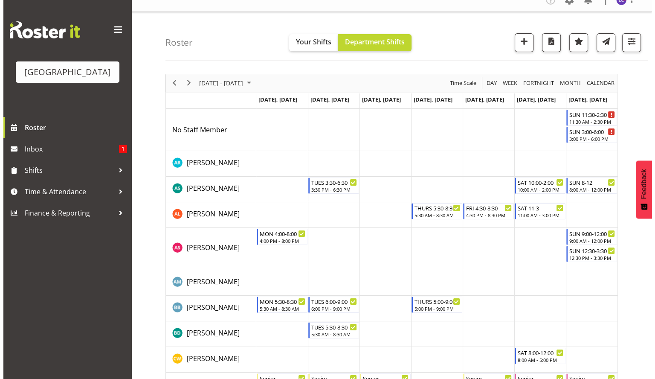
scroll to position [0, 0]
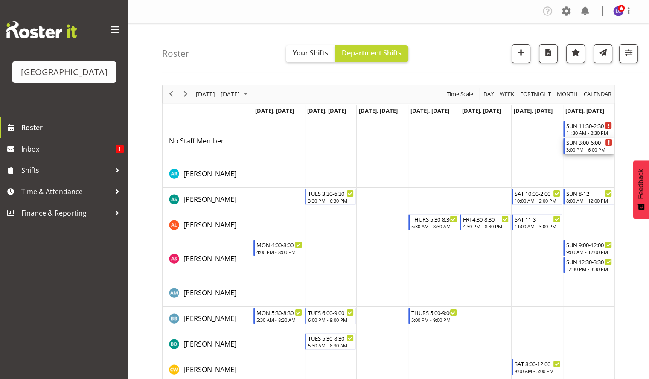
click at [585, 145] on div "SUN 3:00-6:00" at bounding box center [589, 142] width 46 height 9
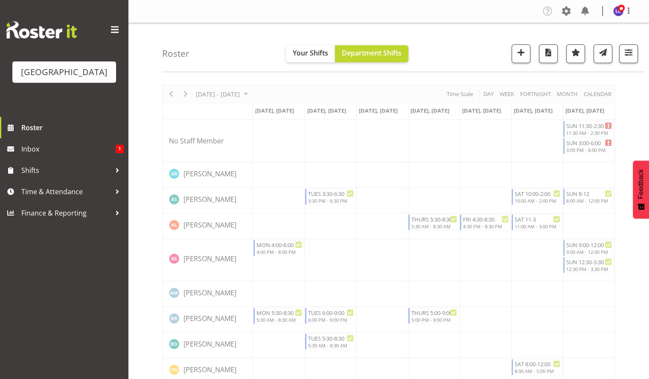
select select "8"
select select "2025"
select select "15"
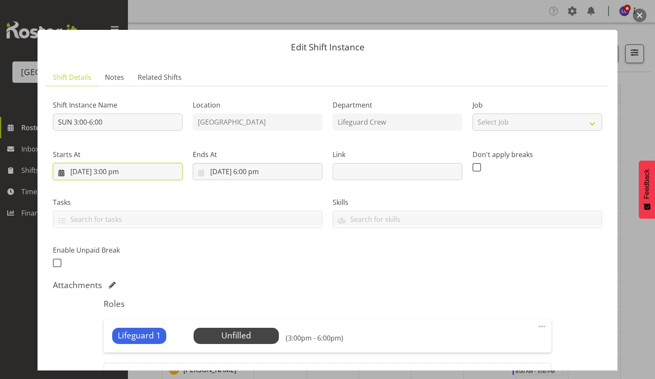
click at [148, 177] on input "[DATE] 3:00 pm" at bounding box center [118, 171] width 130 height 17
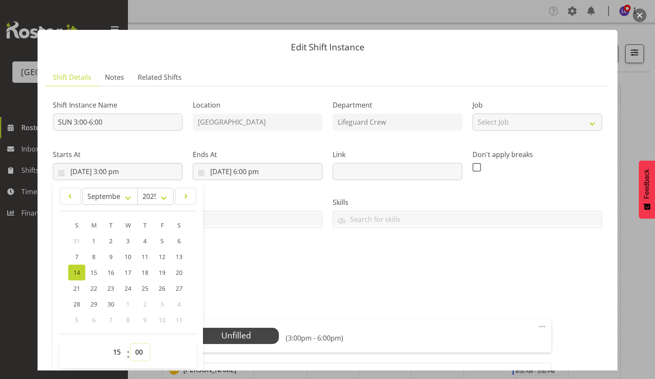
click at [148, 353] on select "00 01 02 03 04 05 06 07 08 09 10 11 12 13 14 15 16 17 18 19 20 21 22 23 24 25 2…" at bounding box center [140, 351] width 19 height 17
select select "19"
click at [131, 343] on select "00 01 02 03 04 05 06 07 08 09 10 11 12 13 14 15 16 17 18 19 20 21 22 23 24 25 2…" at bounding box center [140, 351] width 19 height 17
type input "[DATE] 3:19 pm"
click at [141, 346] on select "00 01 02 03 04 05 06 07 08 09 10 11 12 13 14 15 16 17 18 19 20 21 22 23 24 25 2…" at bounding box center [140, 351] width 19 height 17
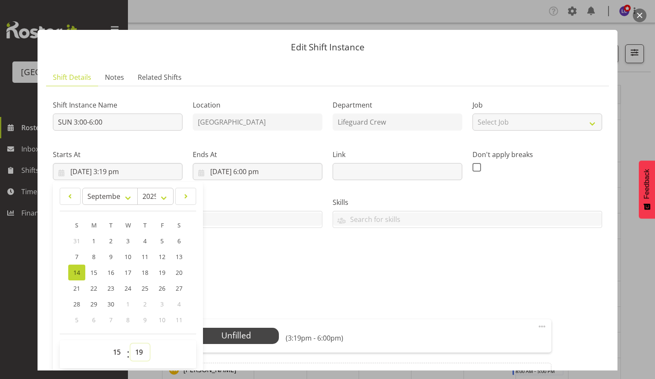
select select "30"
click at [131, 343] on select "00 01 02 03 04 05 06 07 08 09 10 11 12 13 14 15 16 17 18 19 20 21 22 23 24 25 2…" at bounding box center [140, 351] width 19 height 17
type input "[DATE] 3:30 pm"
click at [313, 265] on div "Shift Instance Name SUN 3:00-6:00 Location [GEOGRAPHIC_DATA] Department Lifegua…" at bounding box center [328, 181] width 560 height 187
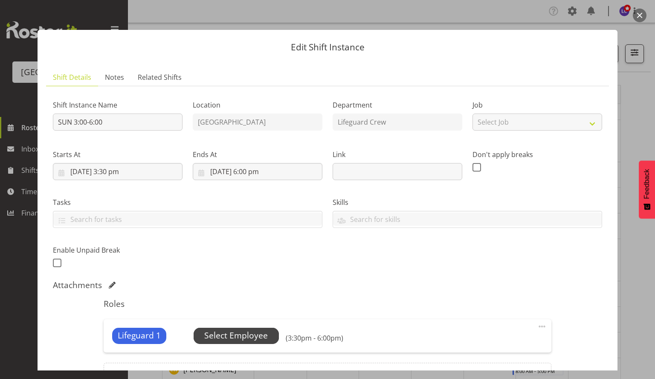
click at [241, 337] on span "Select Employee" at bounding box center [236, 335] width 64 height 12
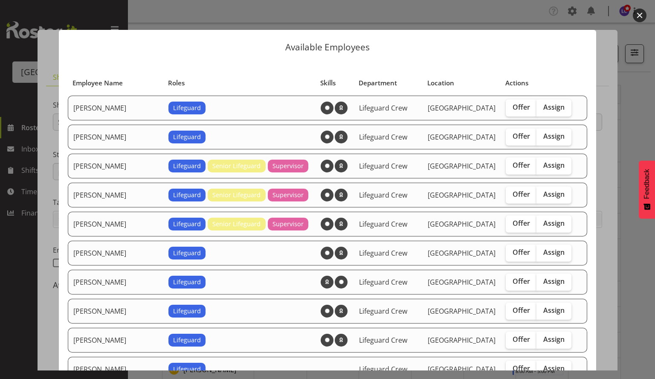
scroll to position [10, 0]
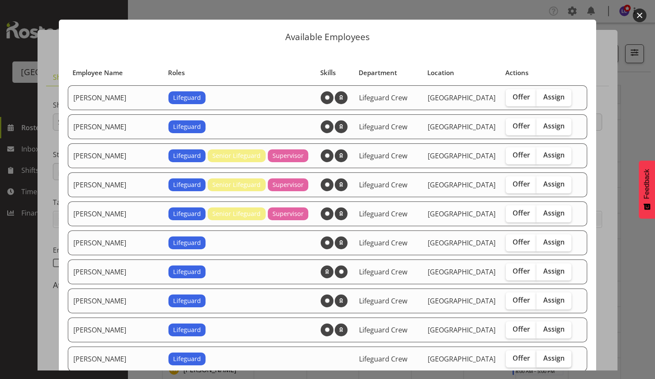
click at [537, 361] on label "Assign" at bounding box center [554, 358] width 35 height 17
click at [537, 361] on input "Assign" at bounding box center [540, 358] width 6 height 6
checkbox input "true"
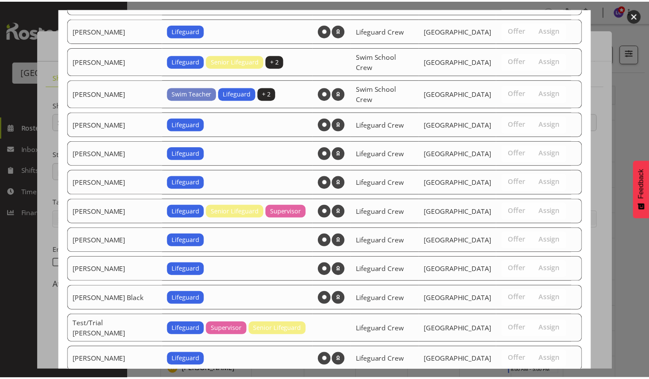
scroll to position [662, 0]
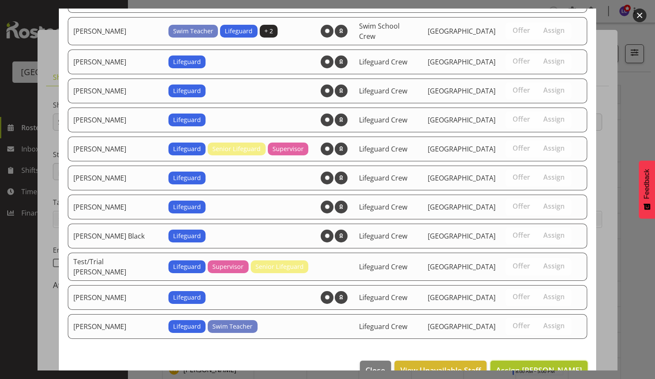
click at [551, 365] on span "Assign [PERSON_NAME]" at bounding box center [539, 370] width 86 height 10
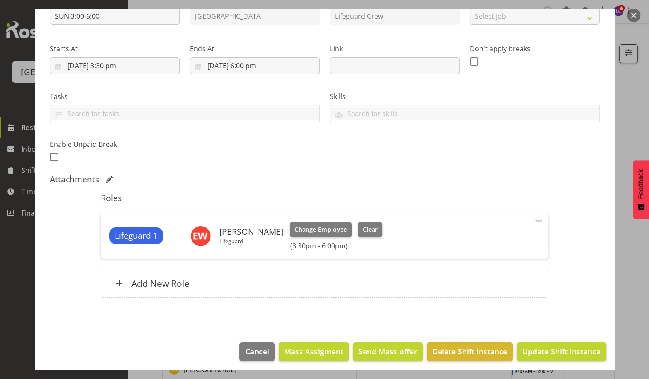
scroll to position [109, 0]
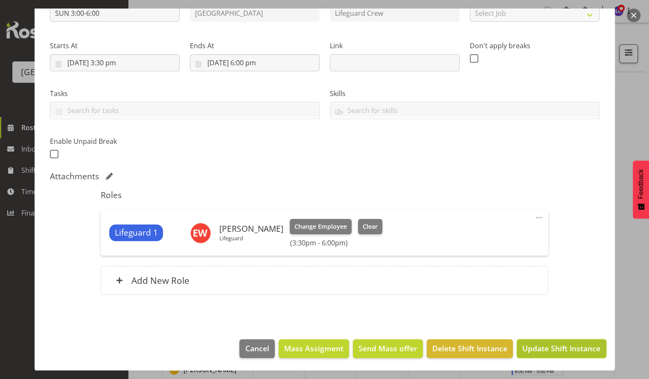
click at [568, 347] on span "Update Shift Instance" at bounding box center [561, 348] width 78 height 11
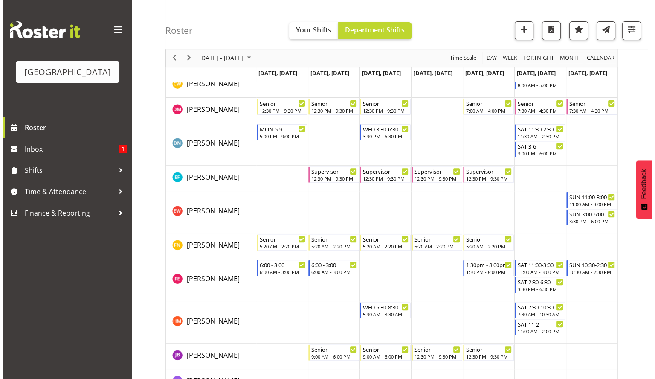
scroll to position [268, 0]
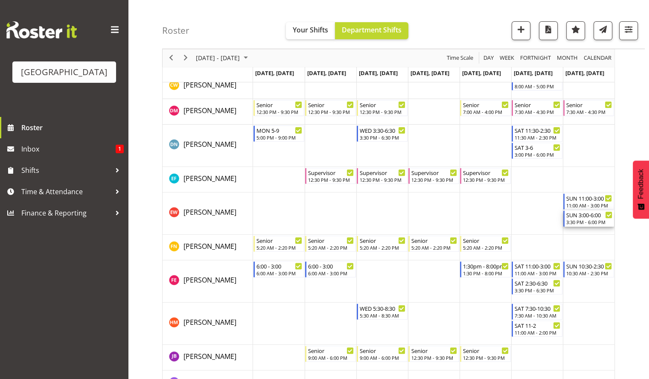
click at [588, 218] on div "SUN 3:00-6:00 3:30 PM - 6:00 PM" at bounding box center [589, 218] width 46 height 16
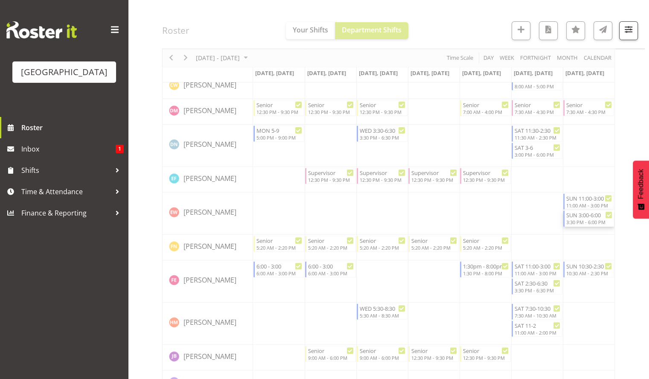
select select "8"
select select "2025"
select select "15"
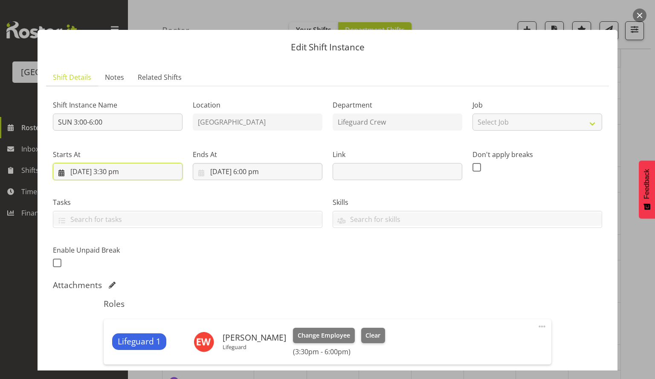
click at [125, 167] on input "[DATE] 3:30 pm" at bounding box center [118, 171] width 130 height 17
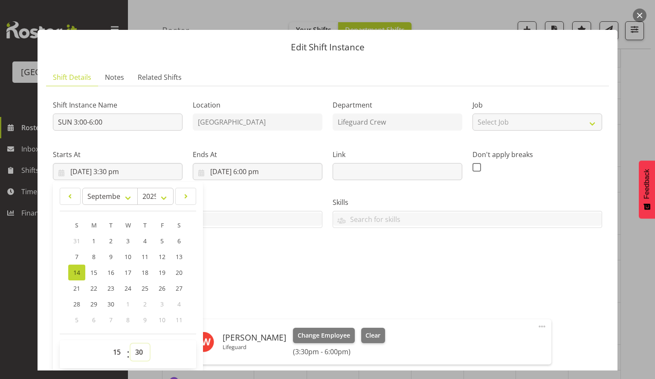
click at [140, 358] on select "00 01 02 03 04 05 06 07 08 09 10 11 12 13 14 15 16 17 18 19 20 21 22 23 24 25 2…" at bounding box center [140, 351] width 19 height 17
select select "0"
click at [131, 343] on select "00 01 02 03 04 05 06 07 08 09 10 11 12 13 14 15 16 17 18 19 20 21 22 23 24 25 2…" at bounding box center [140, 351] width 19 height 17
type input "[DATE] 3:00 pm"
click at [242, 247] on div "Shift Instance Name SUN 3:00-6:00 Location [GEOGRAPHIC_DATA] Department Lifegua…" at bounding box center [328, 181] width 560 height 187
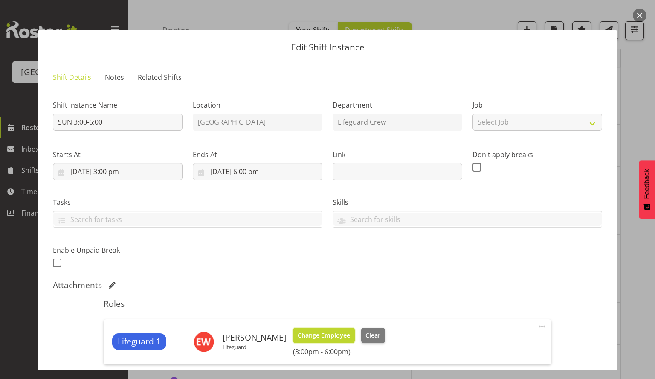
click at [302, 335] on span "Change Employee" at bounding box center [324, 335] width 52 height 9
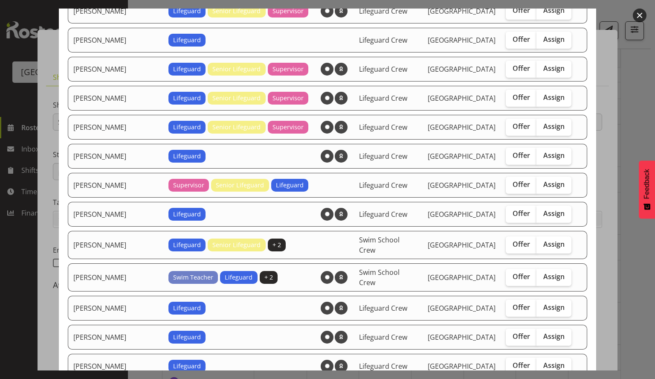
scroll to position [366, 0]
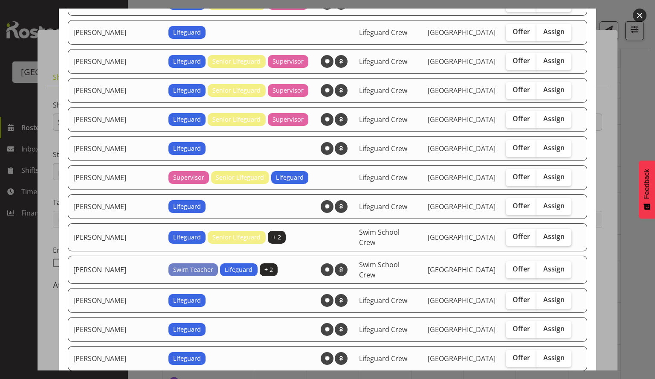
click at [544, 232] on span "Assign" at bounding box center [554, 236] width 21 height 9
click at [541, 234] on input "Assign" at bounding box center [540, 237] width 6 height 6
checkbox input "true"
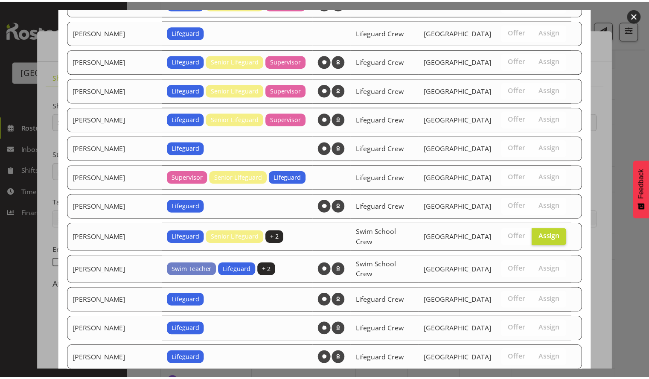
scroll to position [605, 0]
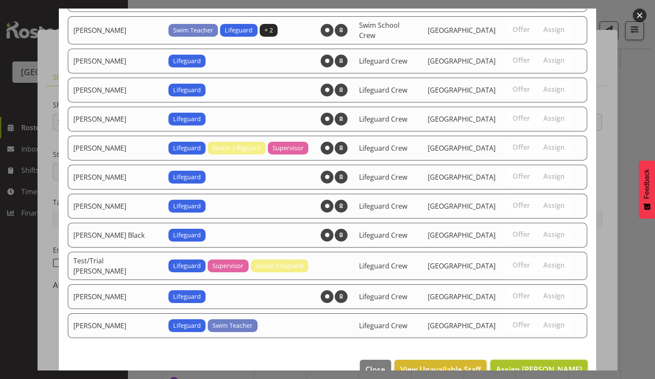
click at [545, 364] on span "Assign [PERSON_NAME]" at bounding box center [539, 369] width 86 height 10
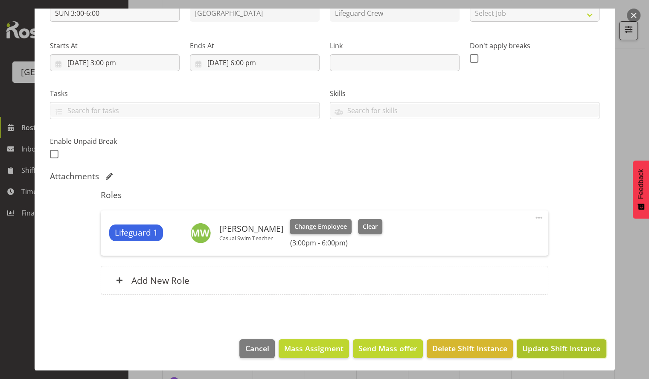
click at [578, 344] on span "Update Shift Instance" at bounding box center [561, 348] width 78 height 11
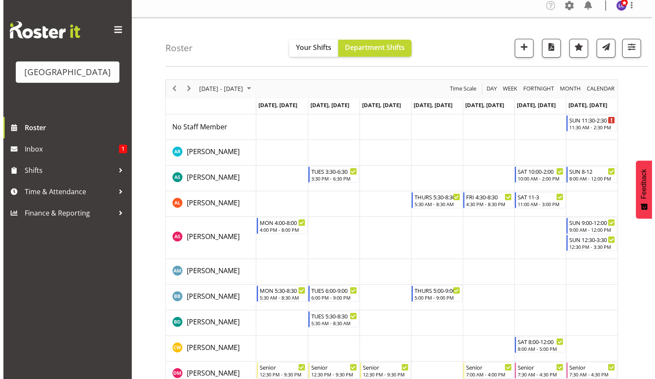
scroll to position [0, 0]
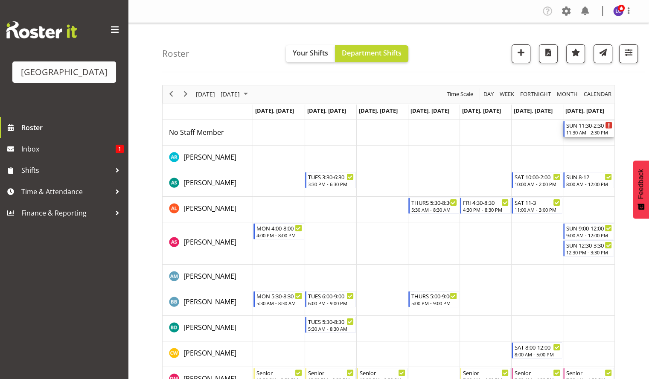
click at [591, 133] on div "11:30 AM - 2:30 PM" at bounding box center [589, 132] width 46 height 7
click at [0, 0] on div at bounding box center [0, 0] width 0 height 0
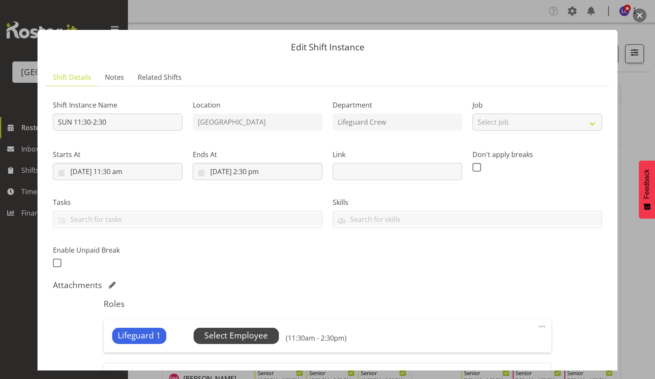
click at [248, 337] on span "Select Employee" at bounding box center [236, 335] width 64 height 12
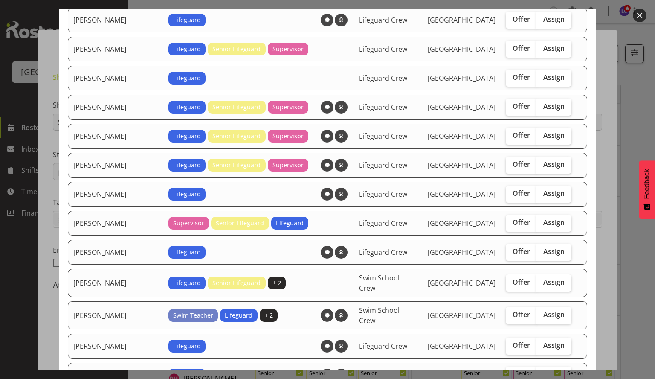
scroll to position [266, 0]
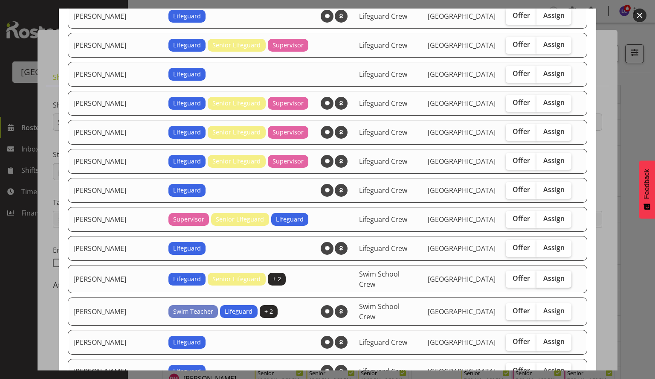
click at [544, 274] on span "Assign" at bounding box center [554, 278] width 21 height 9
click at [542, 276] on input "Assign" at bounding box center [540, 279] width 6 height 6
checkbox input "true"
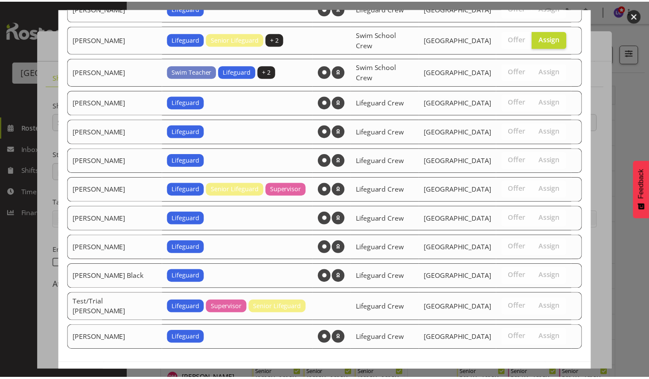
scroll to position [519, 0]
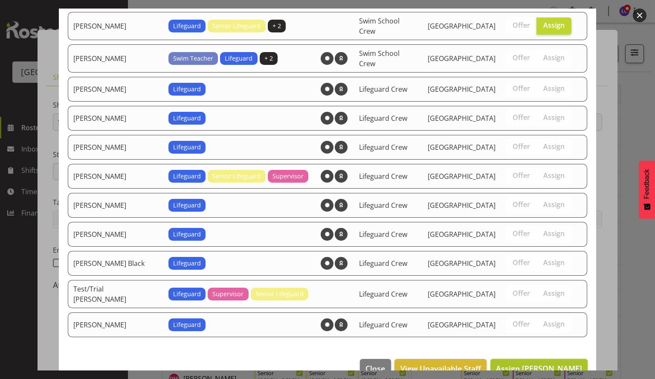
click at [550, 363] on span "Assign [PERSON_NAME]" at bounding box center [539, 368] width 86 height 10
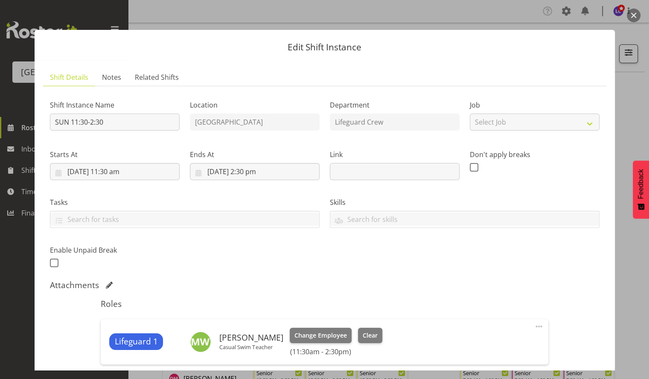
scroll to position [109, 0]
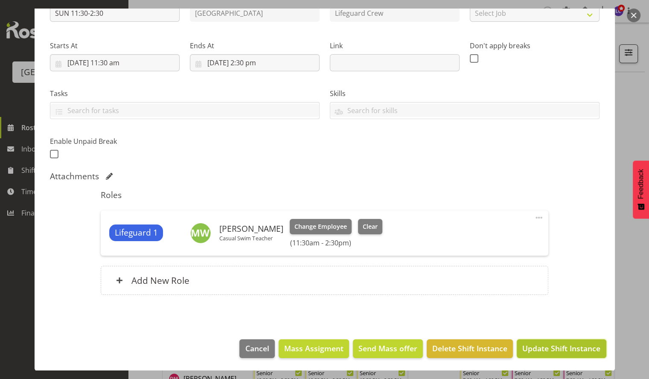
click at [575, 344] on span "Update Shift Instance" at bounding box center [561, 348] width 78 height 11
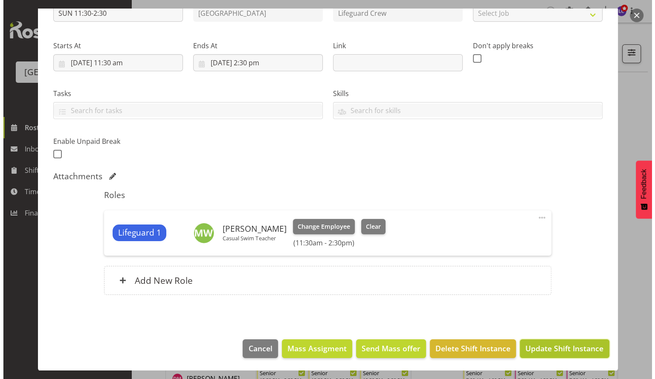
scroll to position [75, 0]
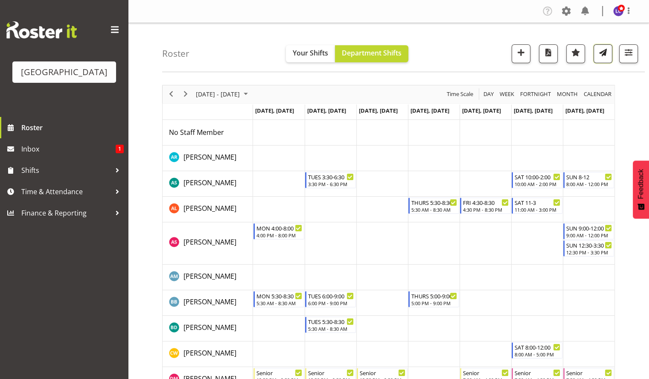
click at [602, 55] on span "button" at bounding box center [602, 52] width 11 height 11
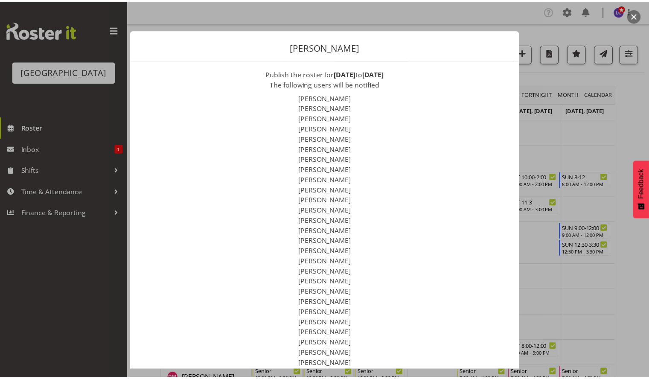
scroll to position [99, 0]
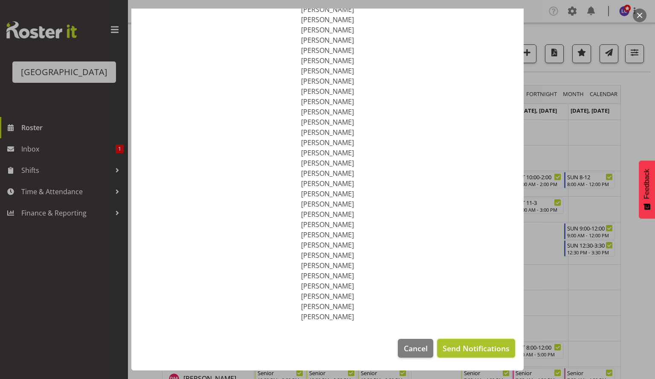
click at [485, 346] on span "Send Notifications" at bounding box center [476, 348] width 67 height 11
